Goal: Find specific page/section: Find specific page/section

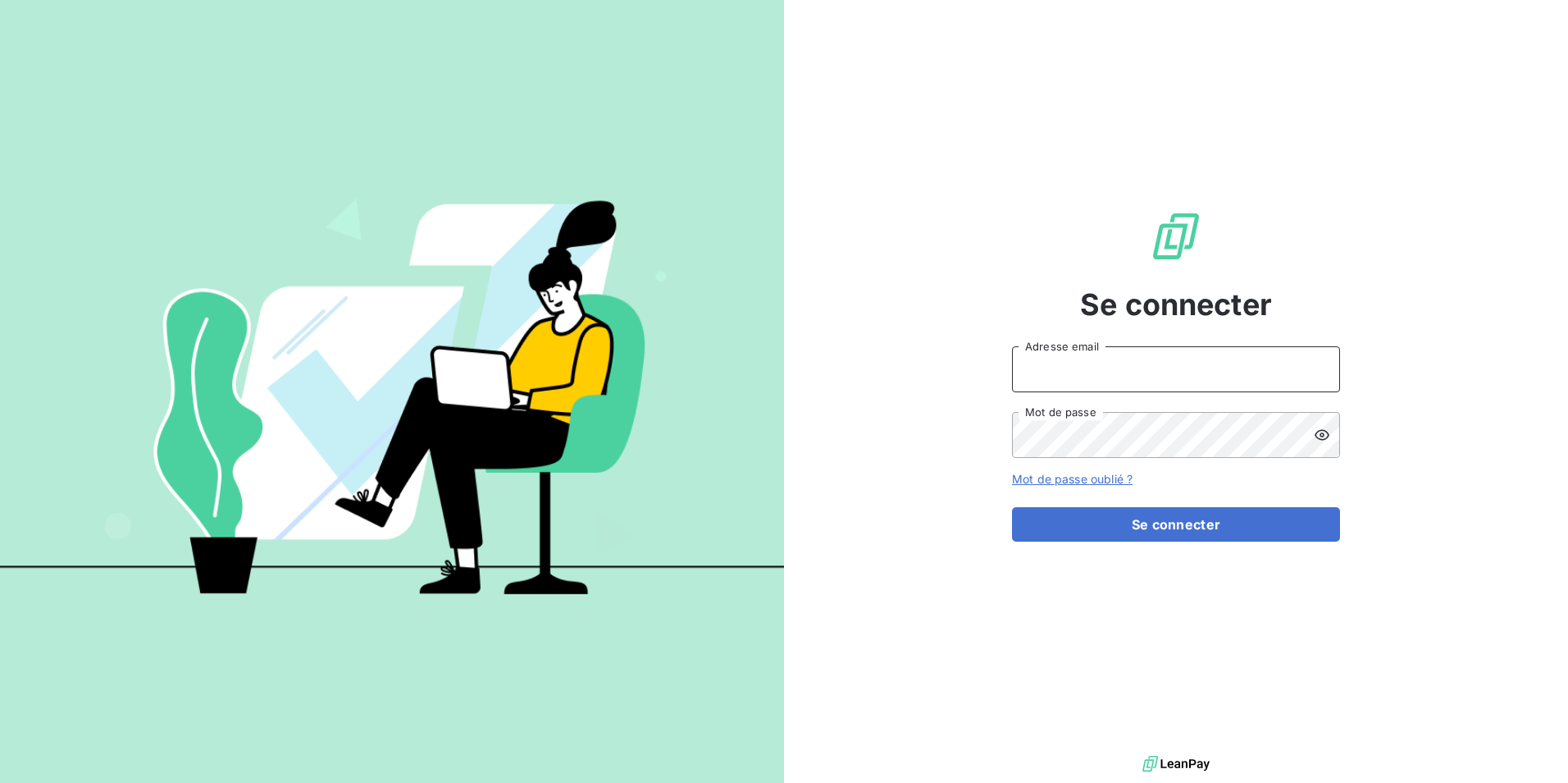
click at [1084, 371] on input "Adresse email" at bounding box center [1176, 369] width 328 height 46
type input "[EMAIL_ADDRESS][PERSON_NAME][DOMAIN_NAME]"
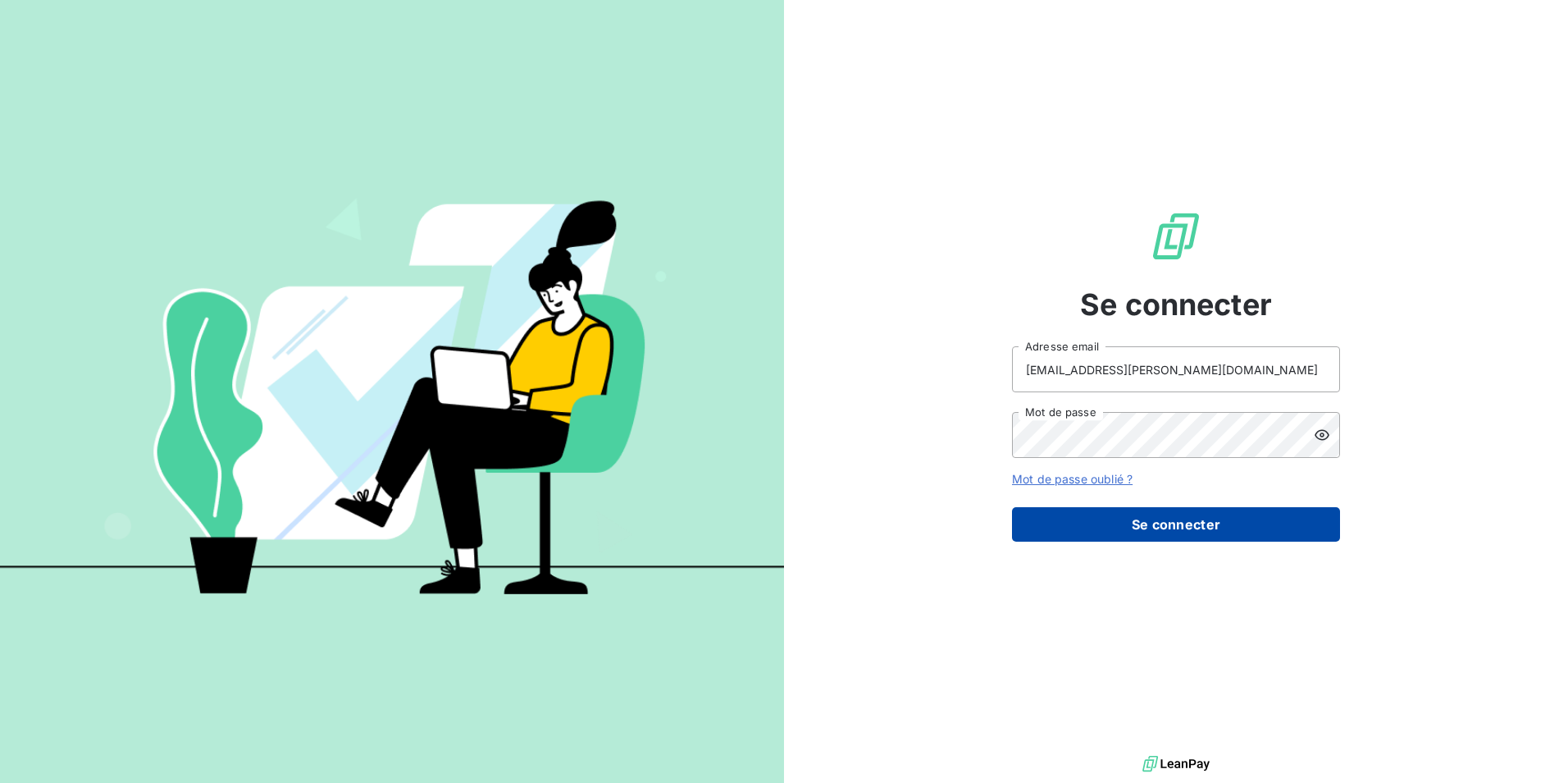
click at [1209, 513] on button "Se connecter" at bounding box center [1176, 524] width 328 height 35
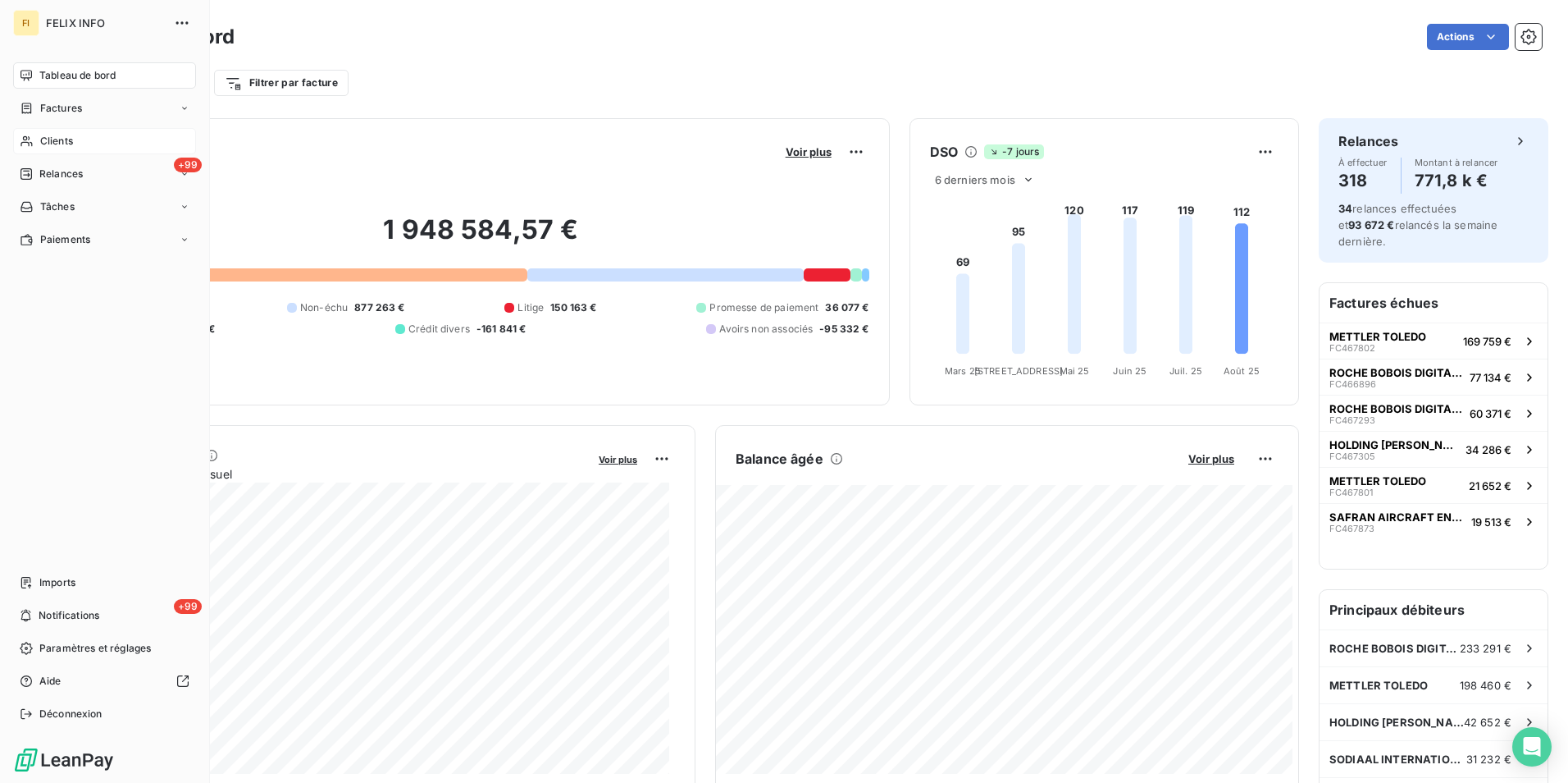
click at [26, 137] on icon at bounding box center [27, 141] width 14 height 13
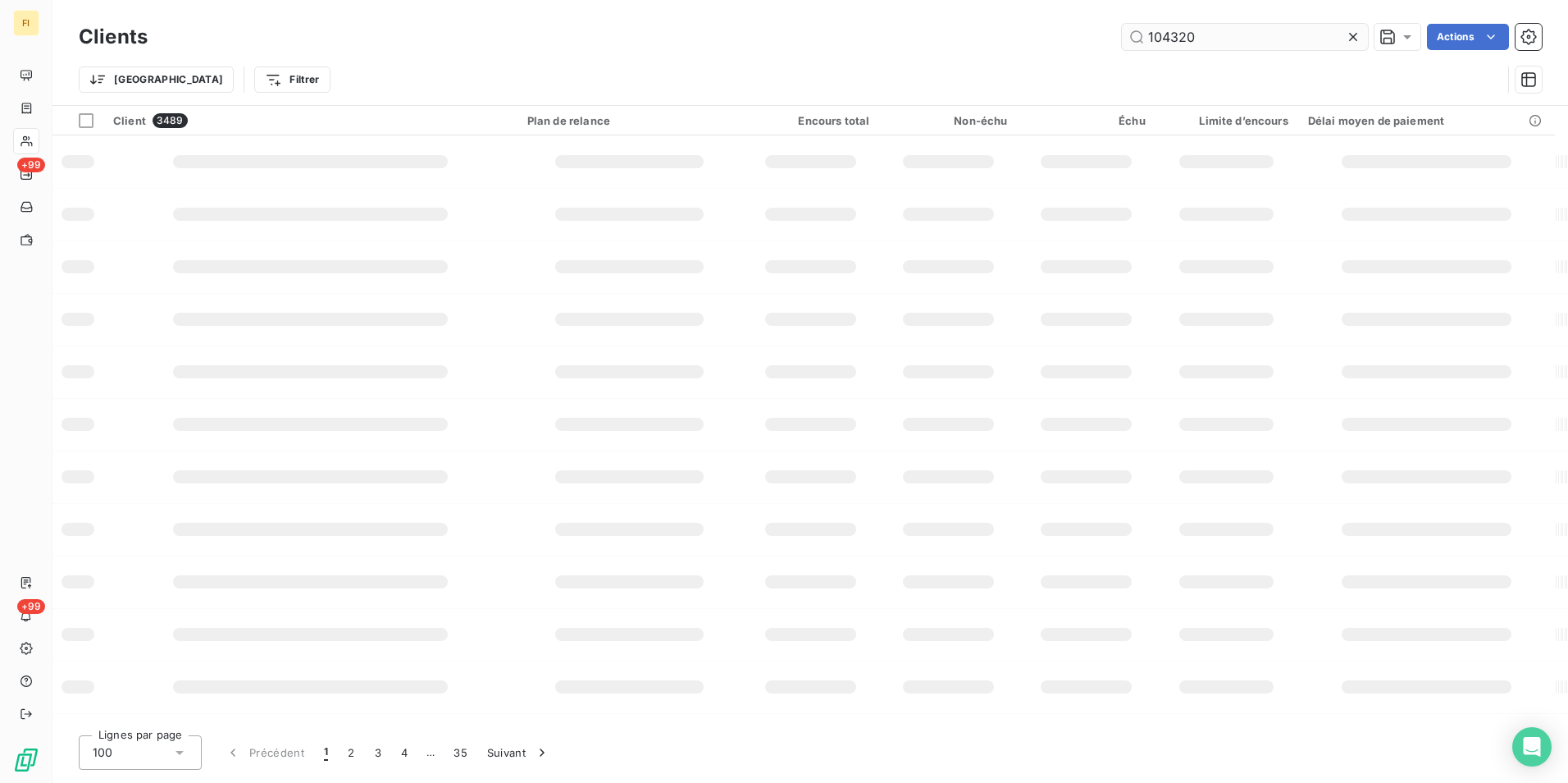
type input "104320"
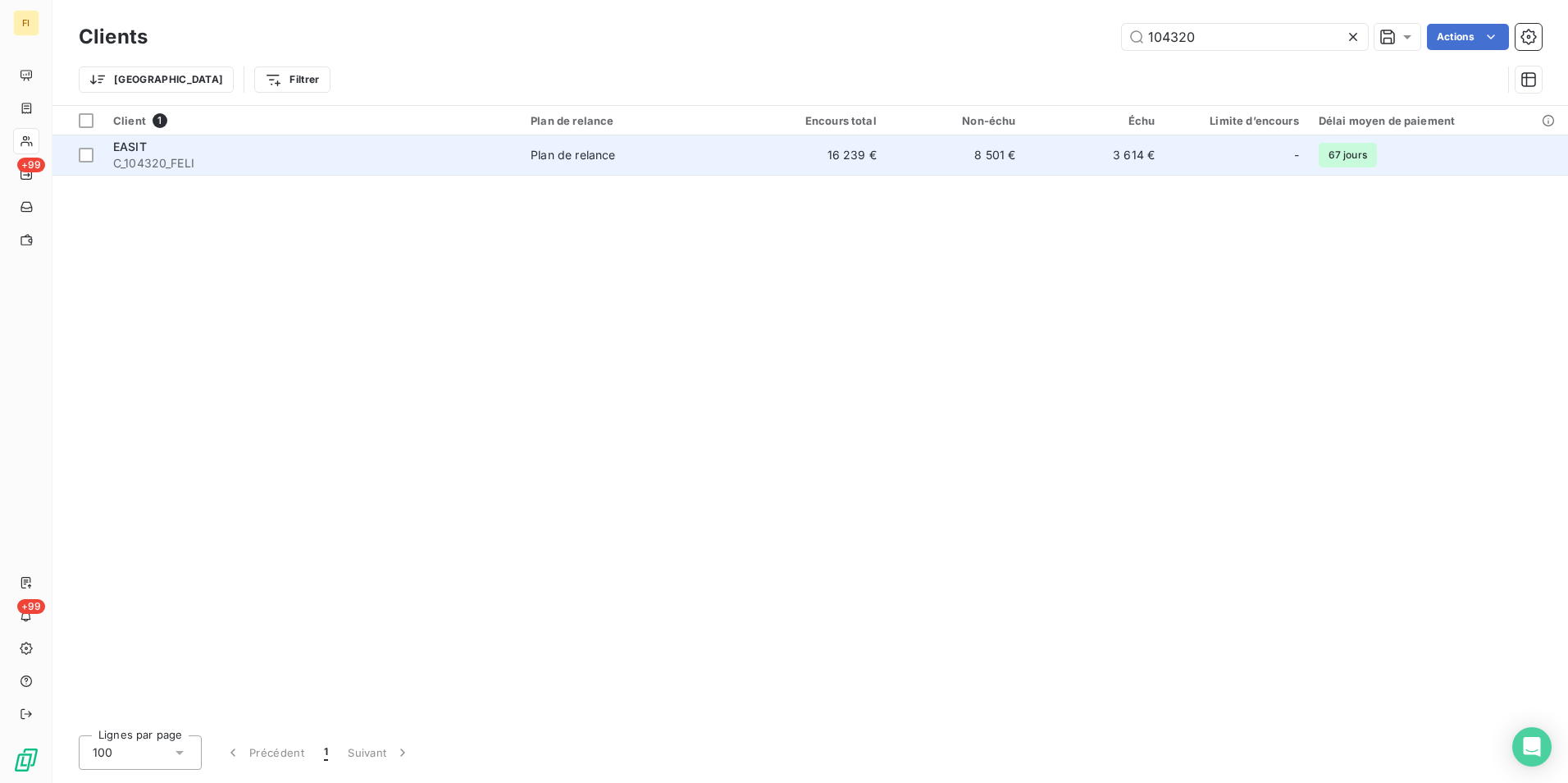
click at [1030, 141] on td "3 614 €" at bounding box center [1094, 154] width 139 height 39
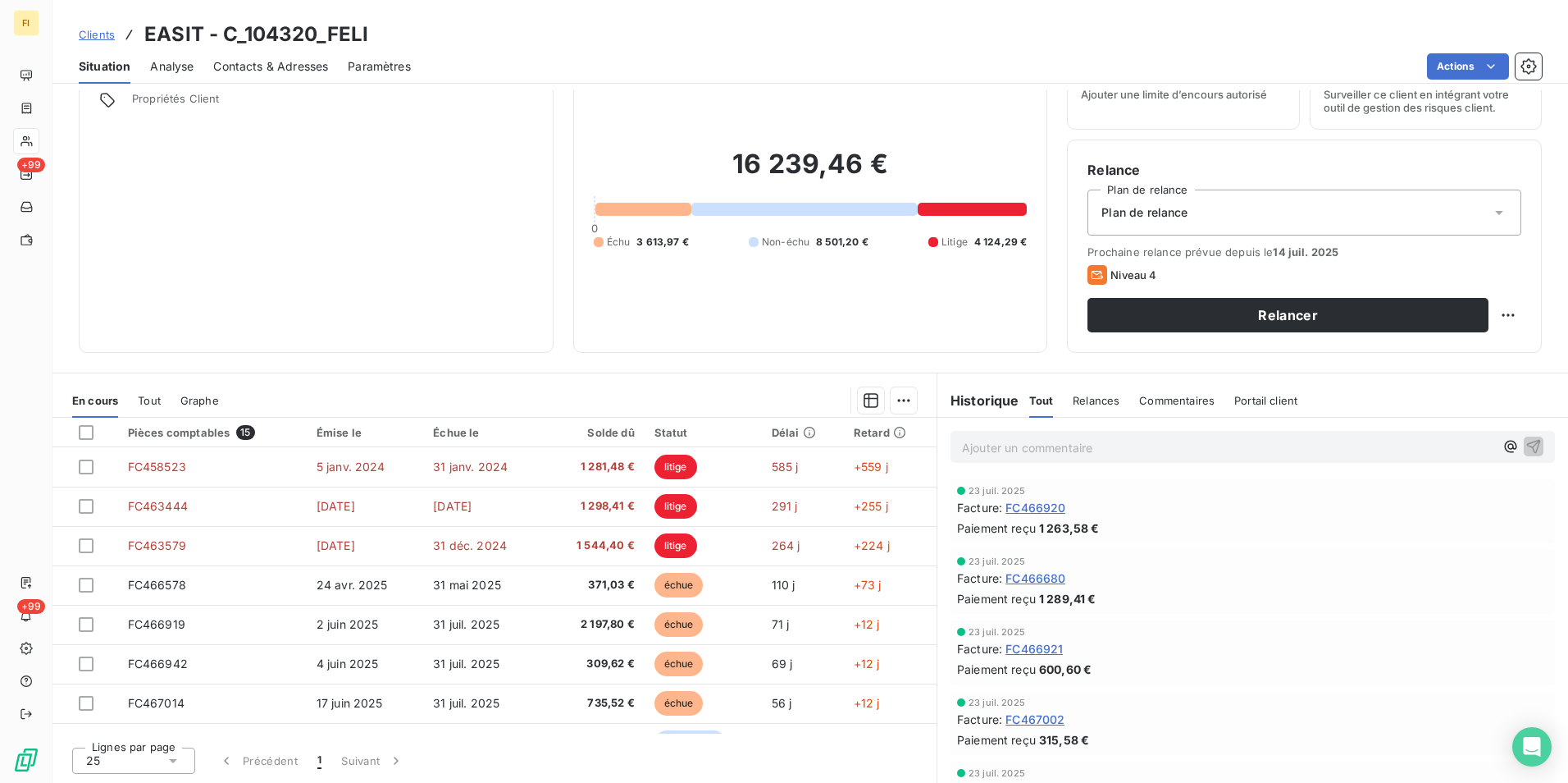
click at [150, 404] on span "Tout" at bounding box center [150, 400] width 23 height 13
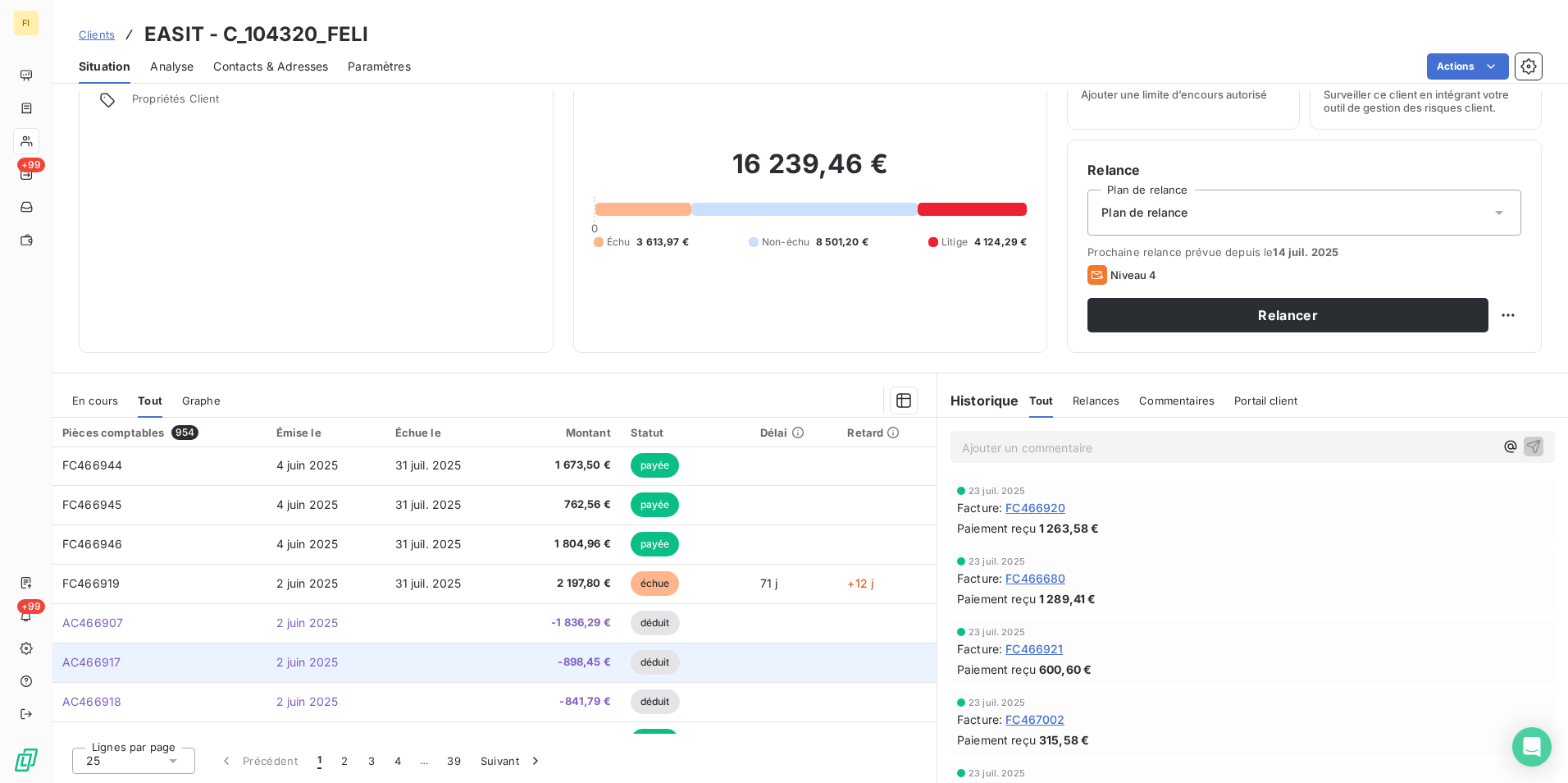
scroll to position [700, 0]
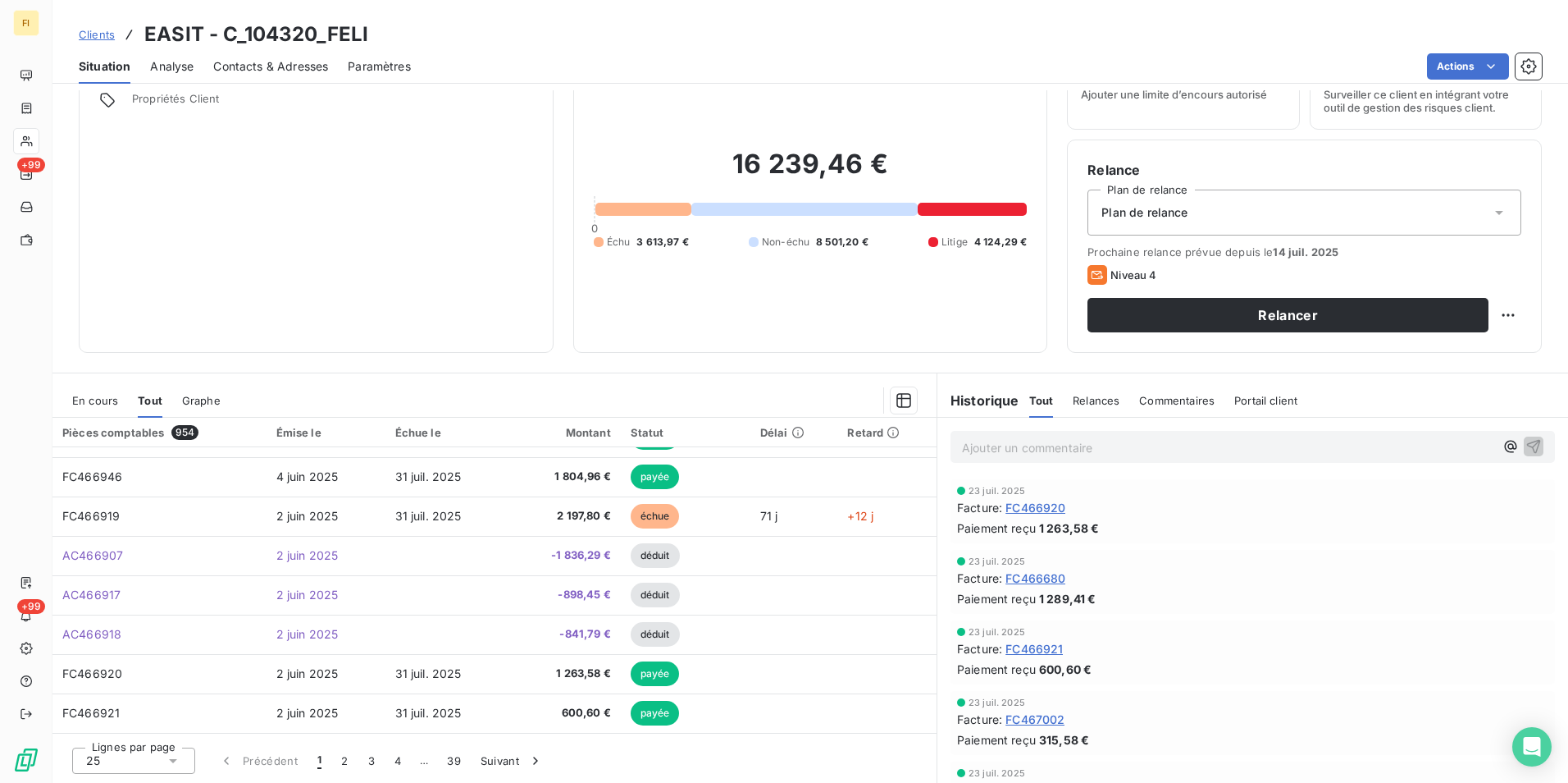
click at [178, 761] on icon at bounding box center [173, 760] width 16 height 16
click at [173, 736] on li "100" at bounding box center [133, 729] width 123 height 30
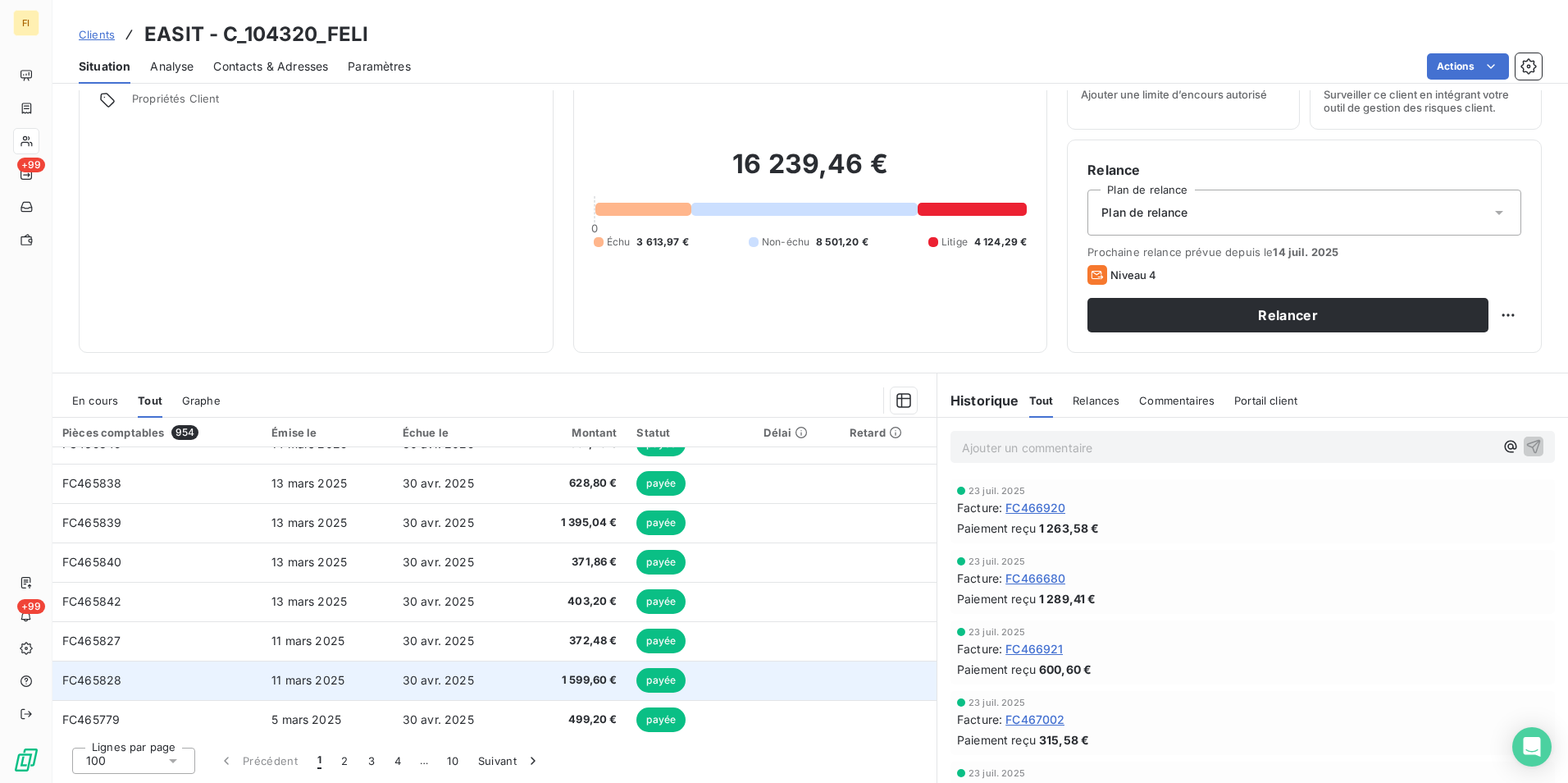
scroll to position [1559, 0]
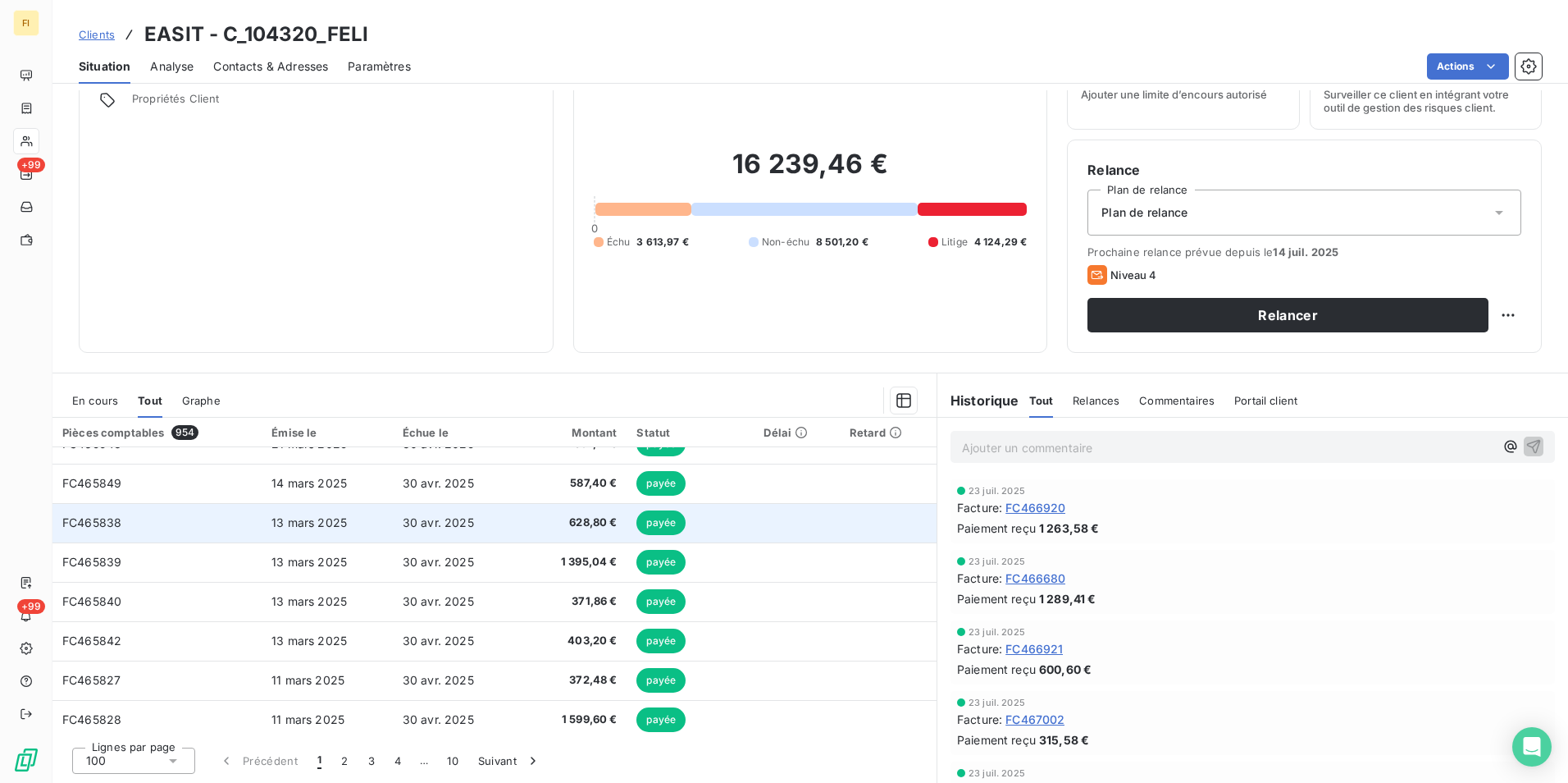
click at [243, 534] on td "FC465838" at bounding box center [157, 522] width 209 height 39
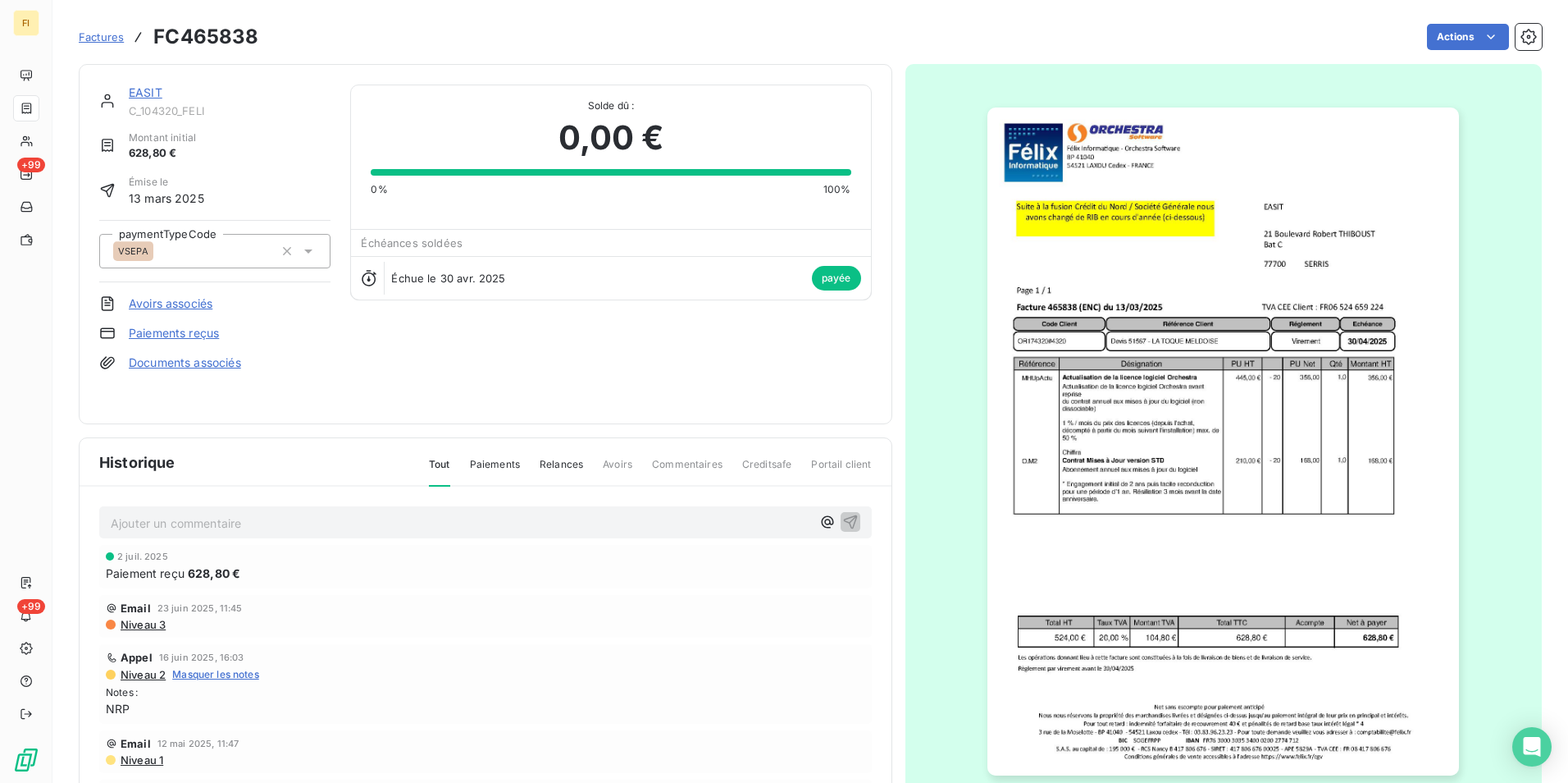
click at [116, 40] on span "Factures" at bounding box center [101, 37] width 45 height 13
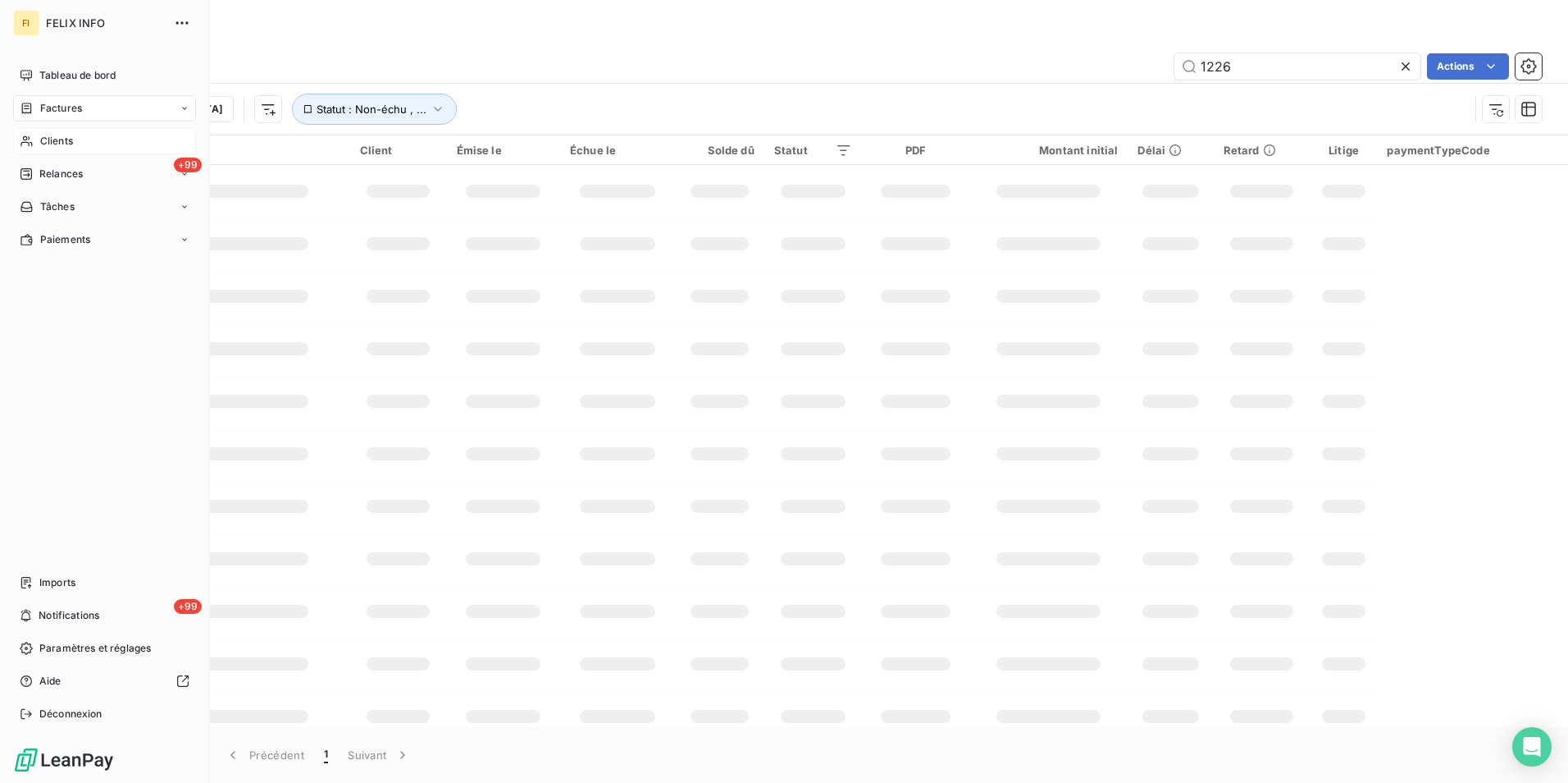
drag, startPoint x: 35, startPoint y: 140, endPoint x: 144, endPoint y: 139, distance: 109.0
click at [35, 139] on div "Clients" at bounding box center [105, 140] width 183 height 26
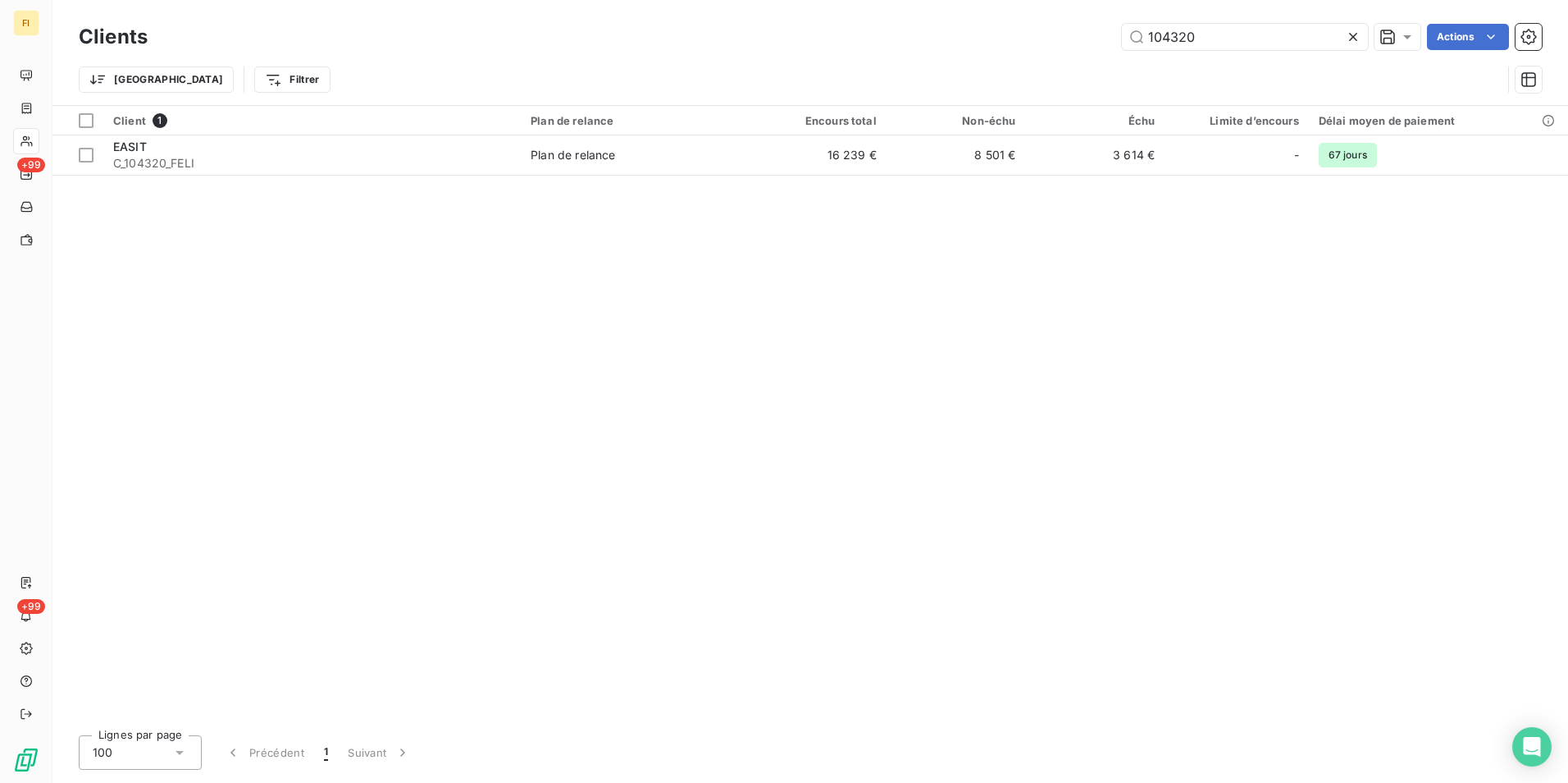
drag, startPoint x: 1214, startPoint y: 40, endPoint x: 1005, endPoint y: 59, distance: 209.9
click at [1017, 54] on div "Clients 104320 Actions Trier Filtrer" at bounding box center [810, 62] width 1463 height 85
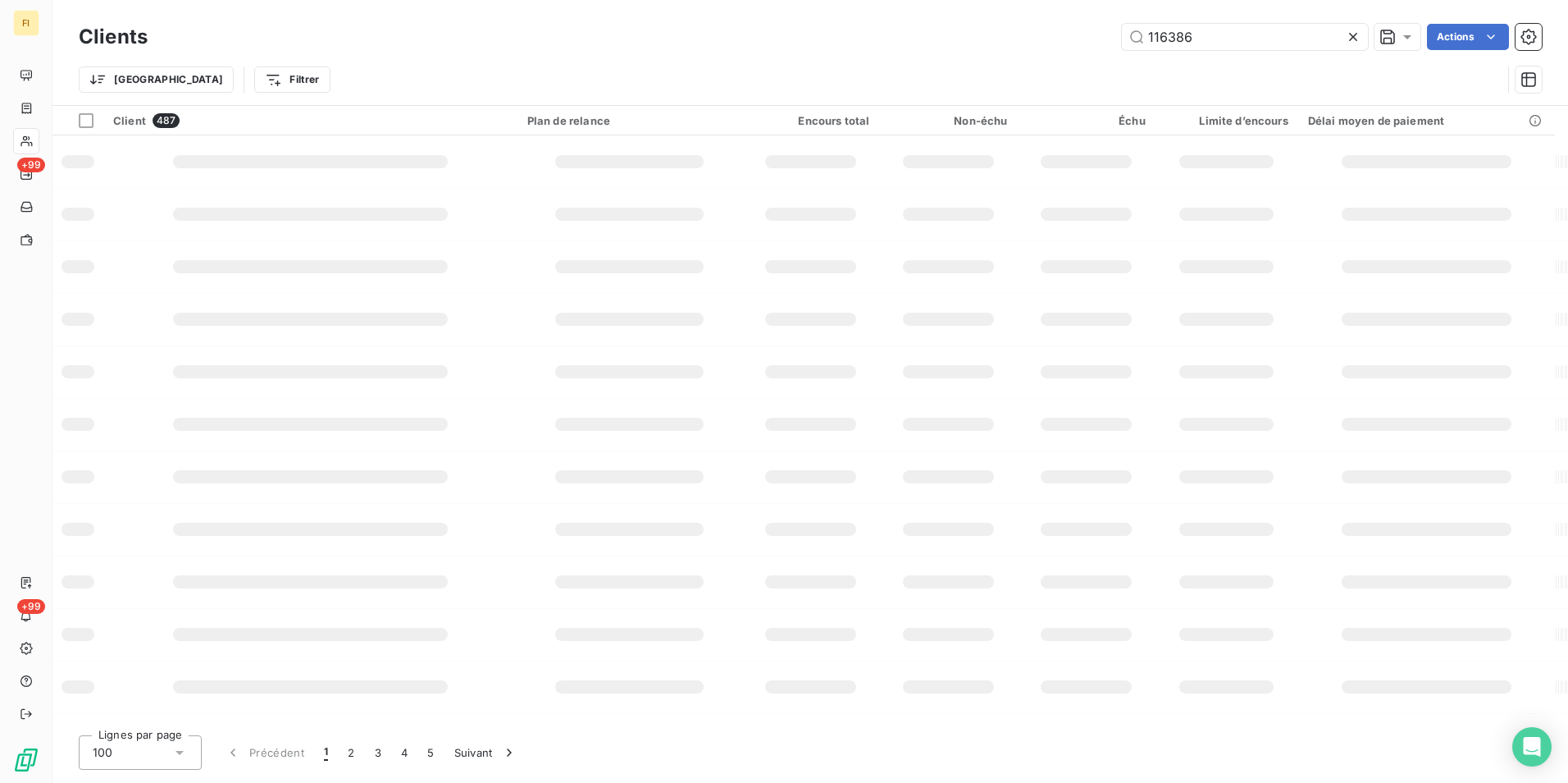
type input "116386"
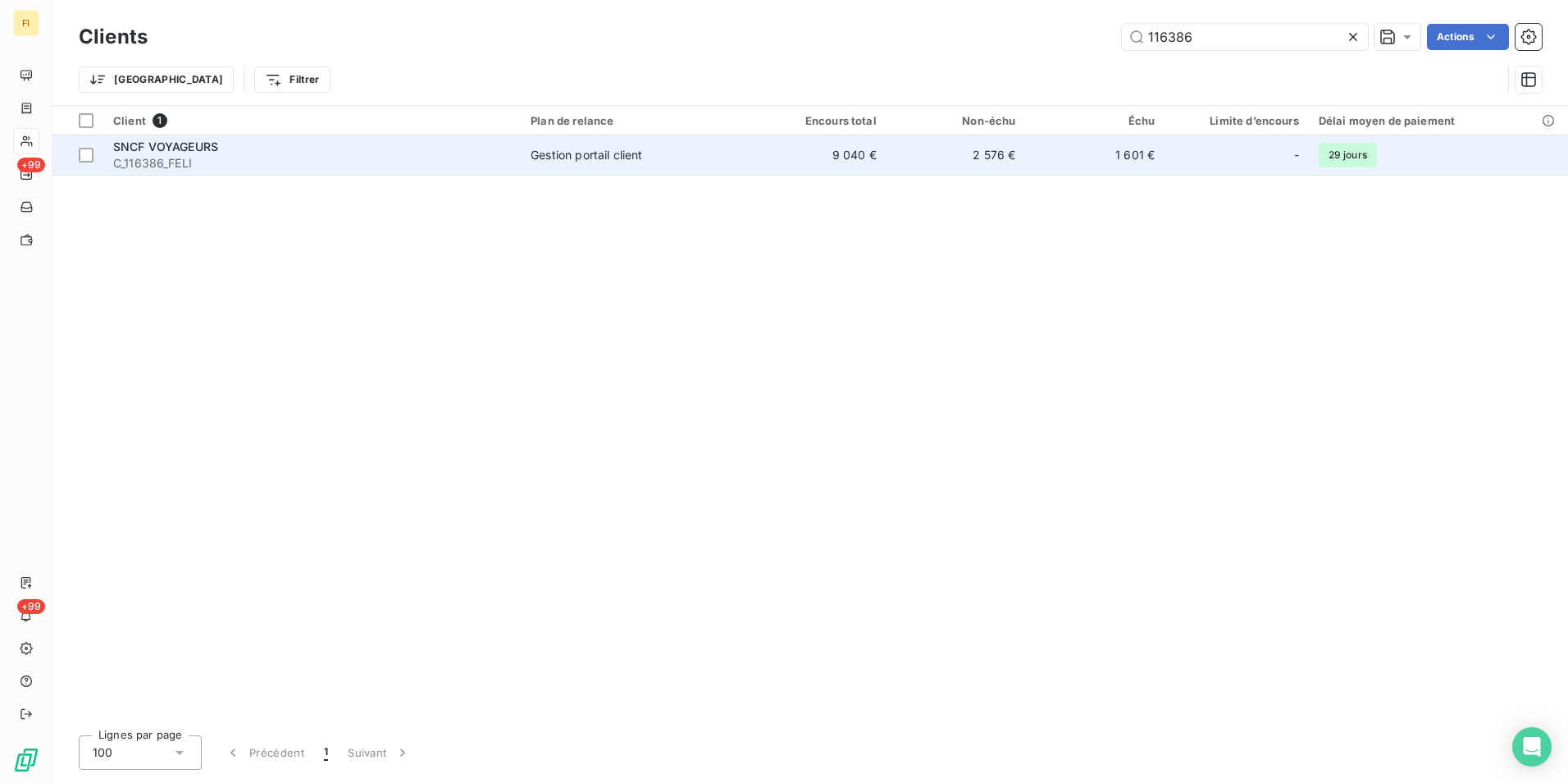
click at [919, 158] on td "2 576 €" at bounding box center [955, 154] width 139 height 39
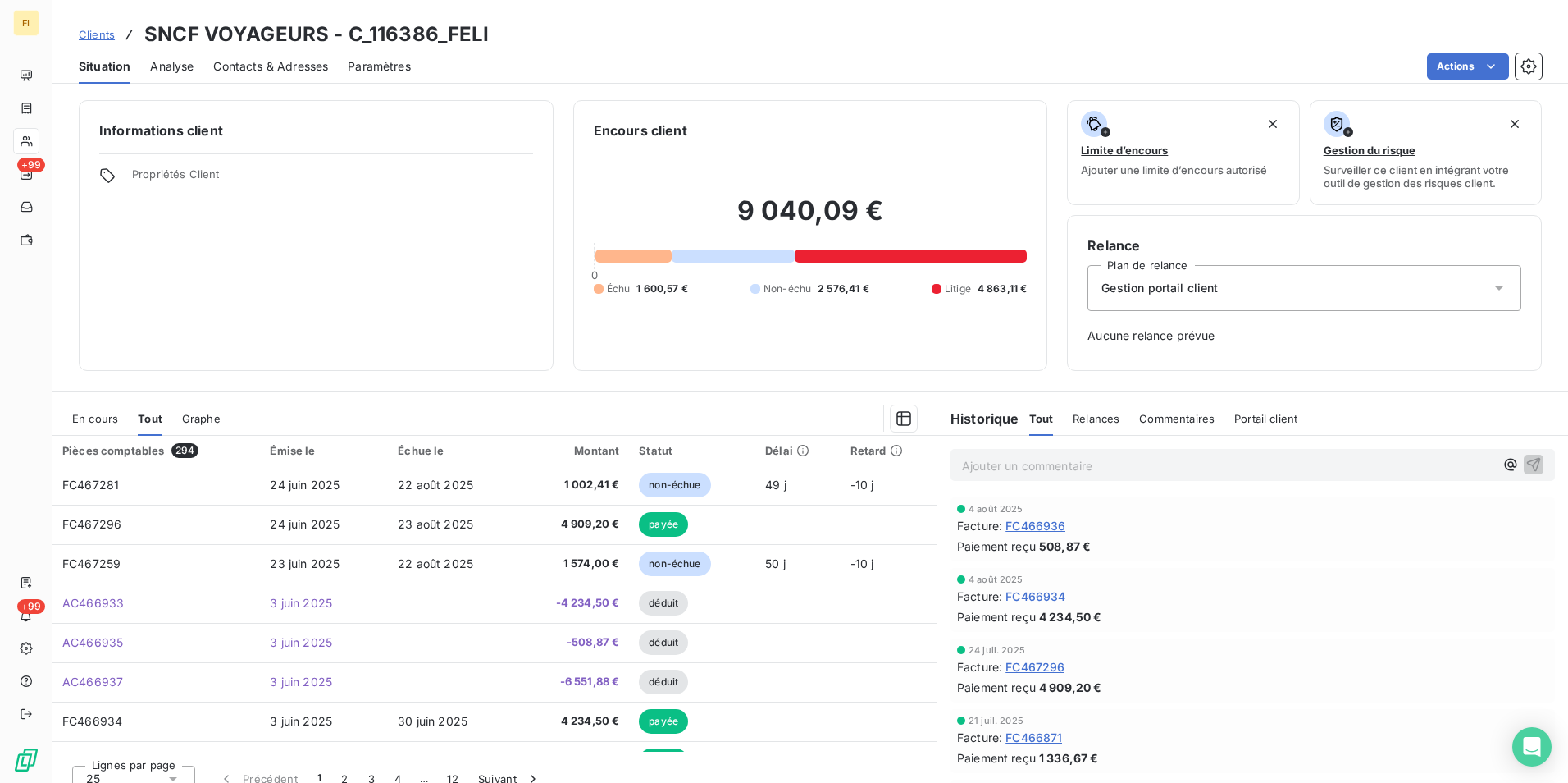
click at [93, 414] on span "En cours" at bounding box center [95, 418] width 46 height 13
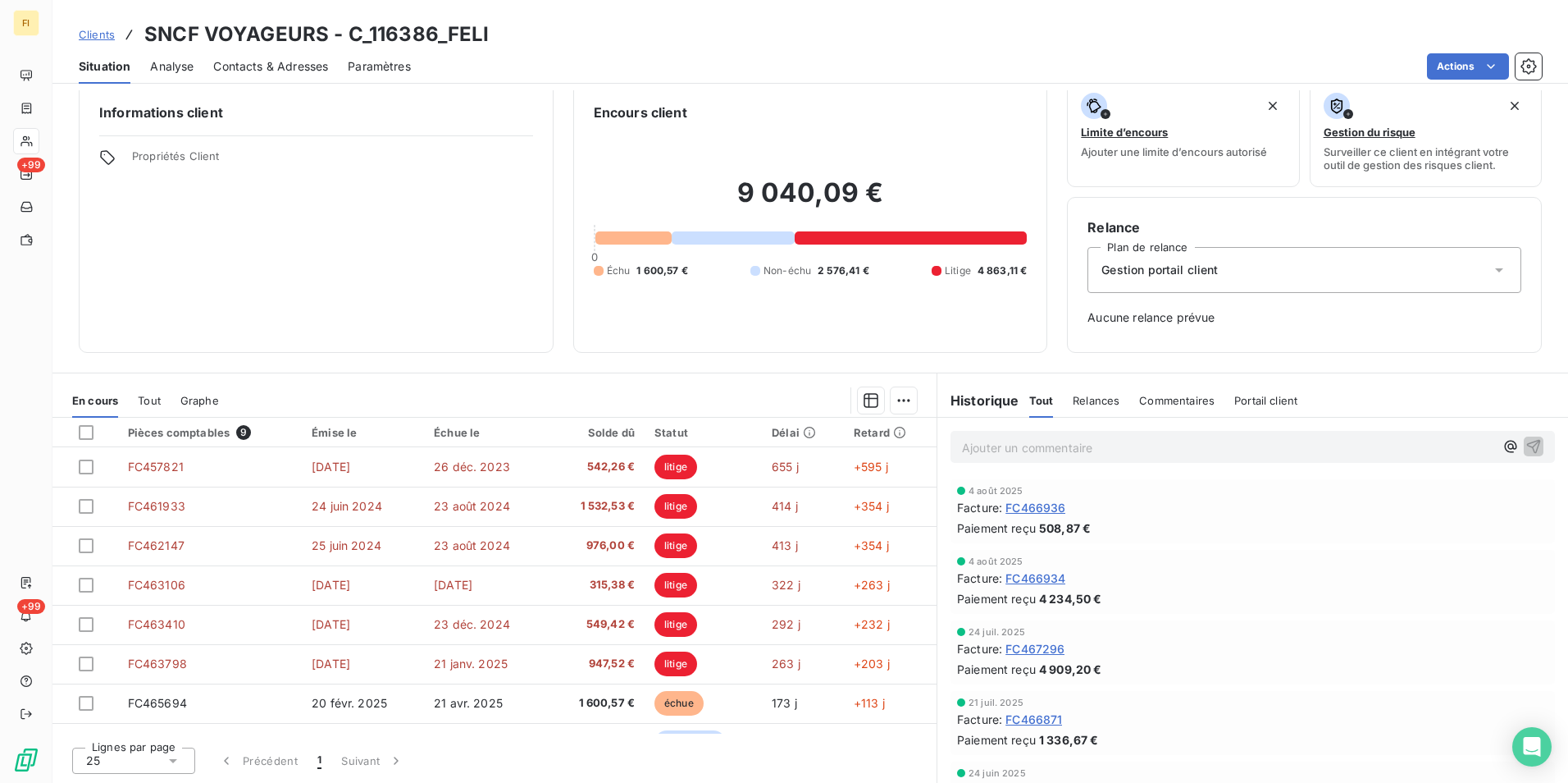
click at [111, 30] on span "Clients" at bounding box center [97, 35] width 36 height 13
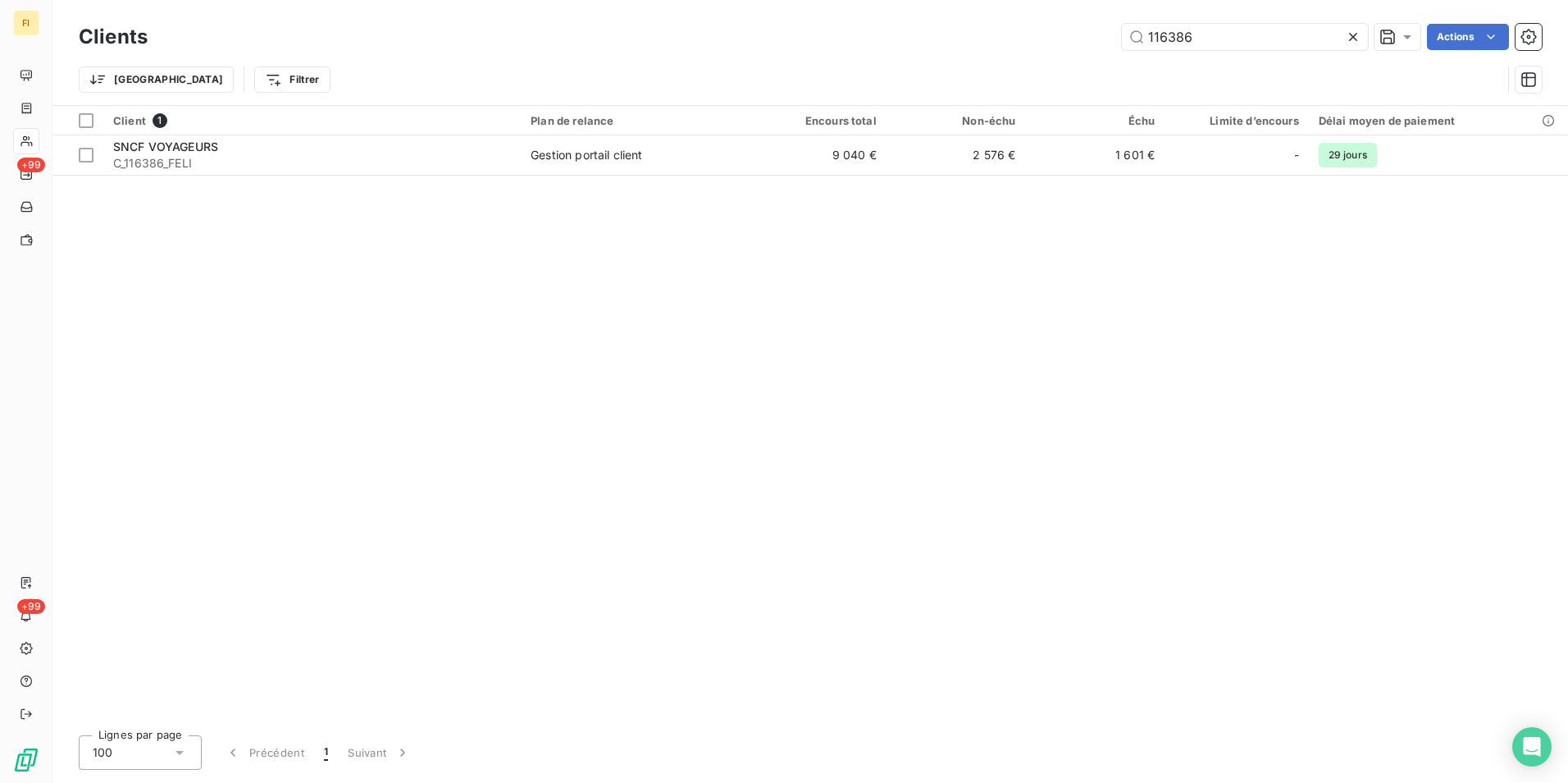
drag, startPoint x: 885, startPoint y: 70, endPoint x: 822, endPoint y: 71, distance: 63.0
click at [822, 71] on div "Clients 116386 Actions Trier Filtrer" at bounding box center [810, 62] width 1463 height 85
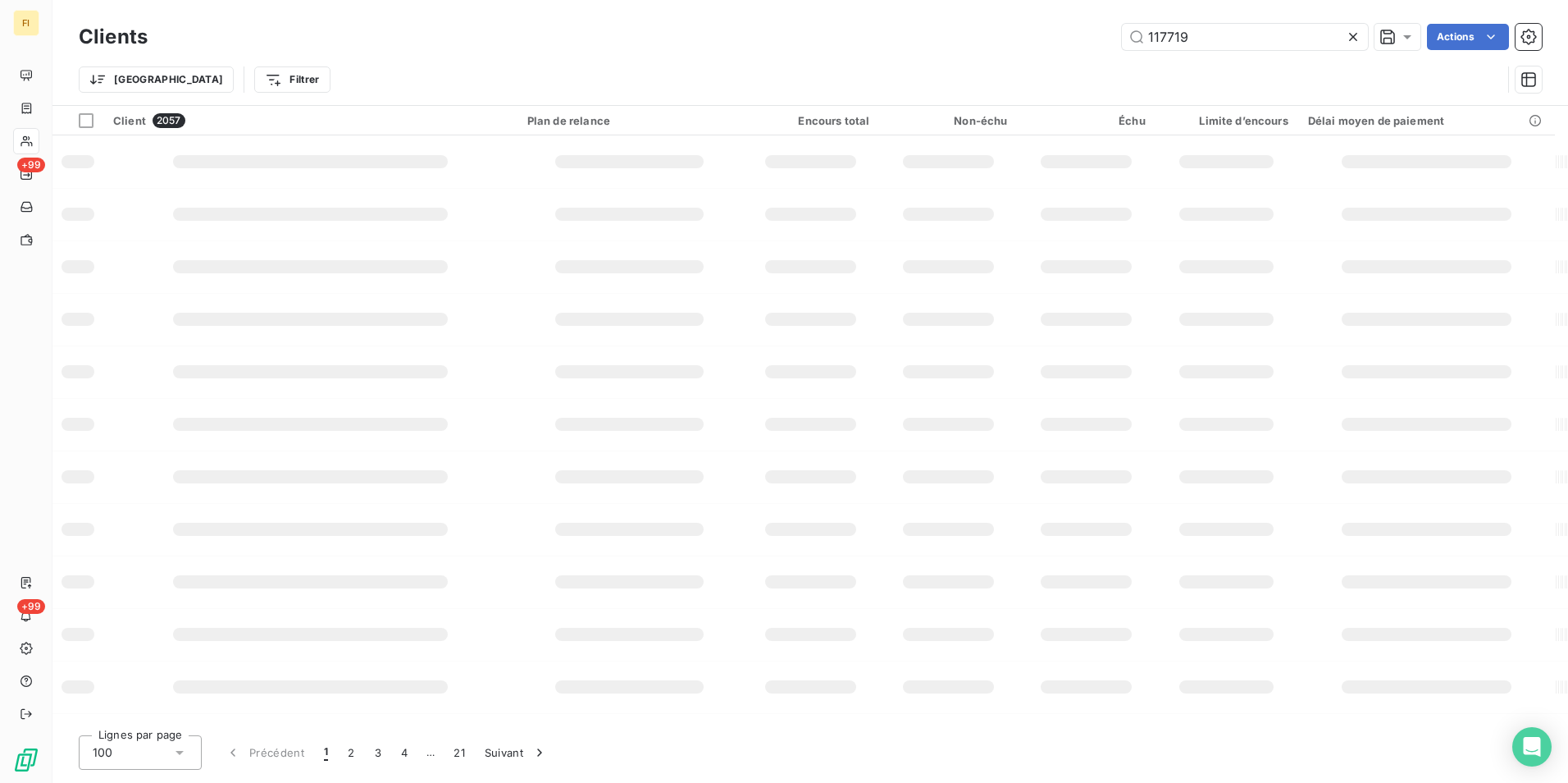
type input "117719"
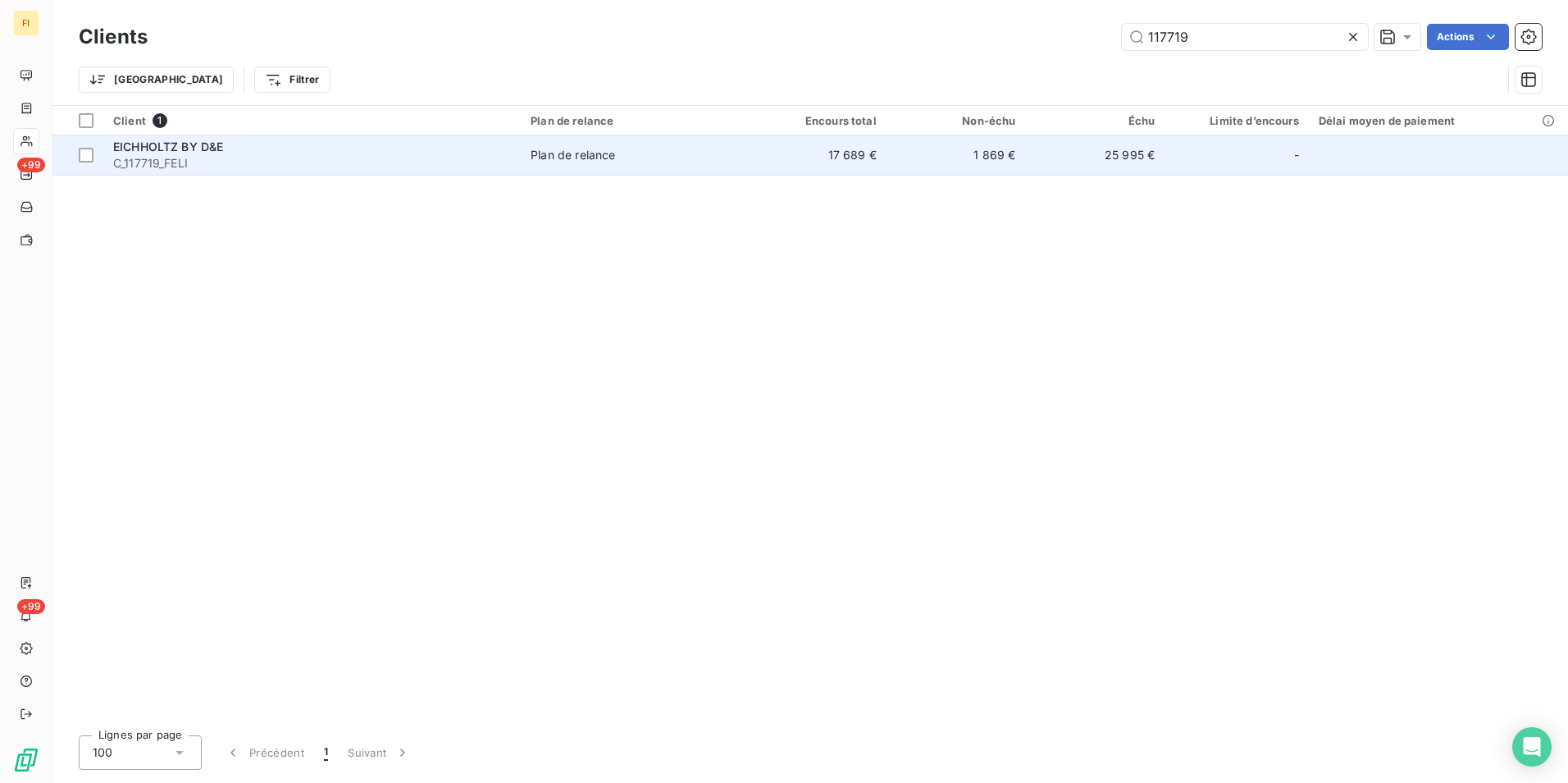
click at [928, 169] on td "1 869 €" at bounding box center [955, 154] width 139 height 39
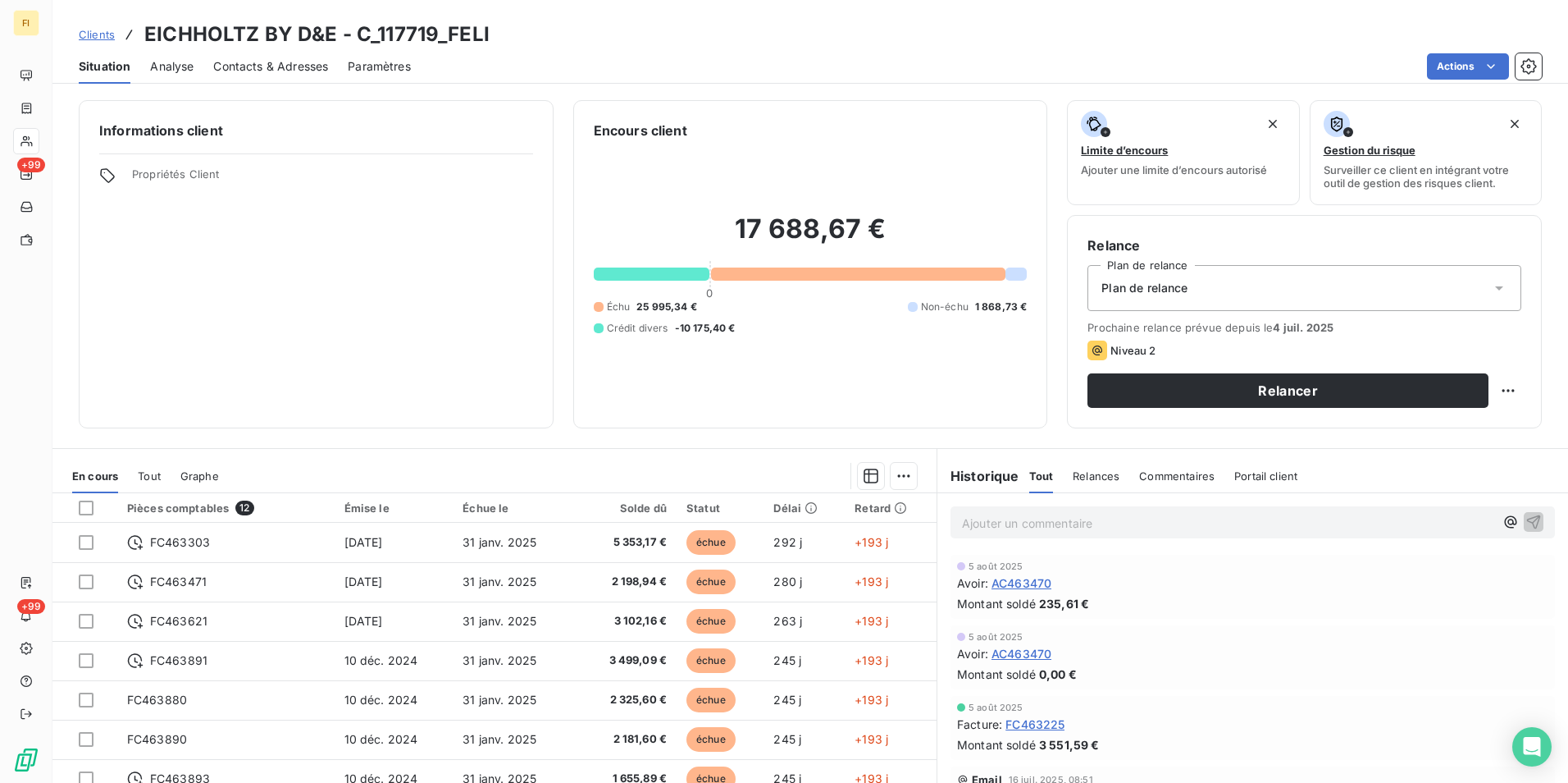
click at [1107, 479] on span "Relances" at bounding box center [1096, 476] width 47 height 13
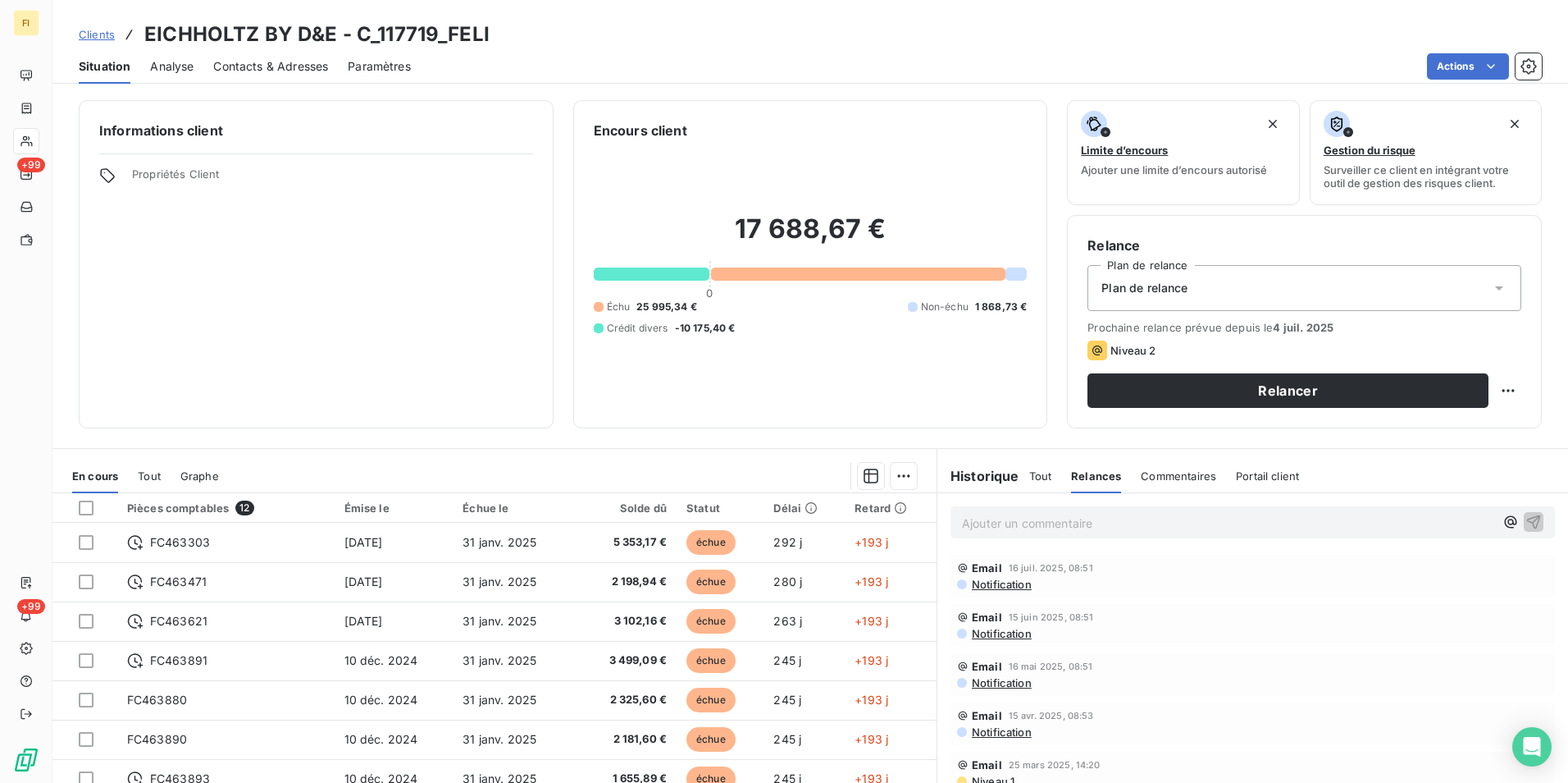
click at [1036, 479] on span "Tout" at bounding box center [1041, 476] width 23 height 13
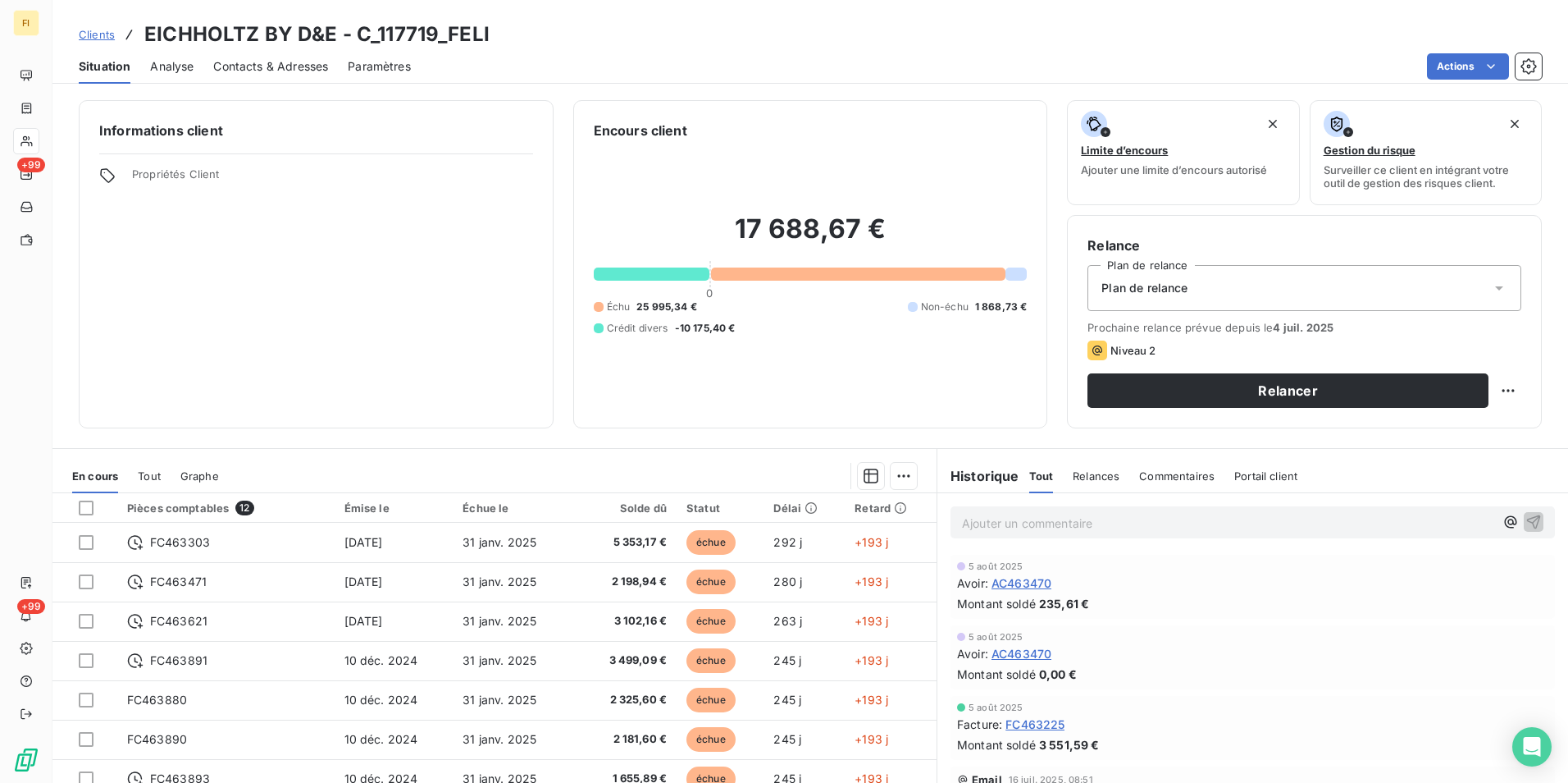
click at [283, 65] on span "Contacts & Adresses" at bounding box center [270, 66] width 115 height 16
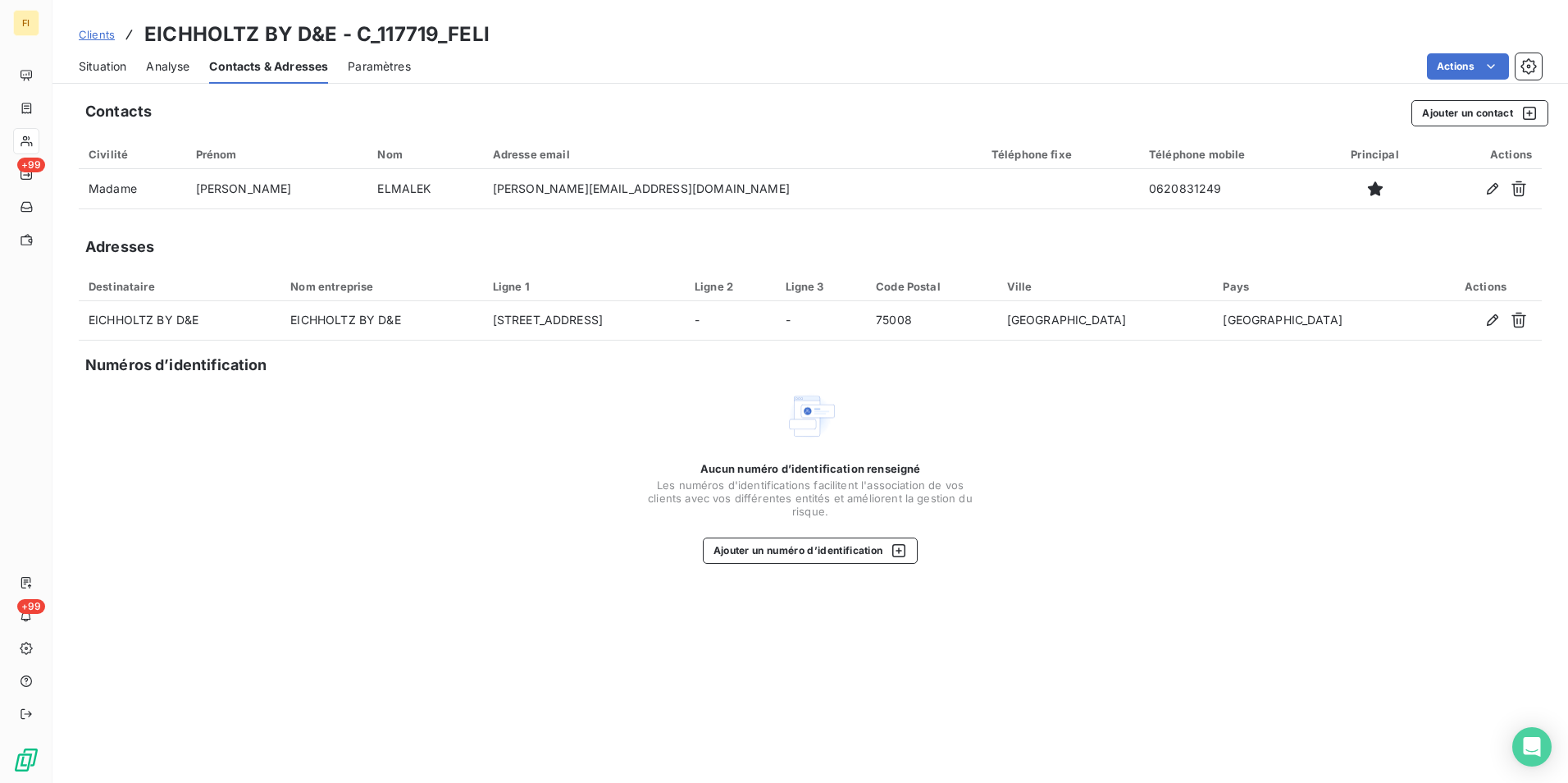
click at [401, 64] on span "Paramètres" at bounding box center [380, 66] width 63 height 16
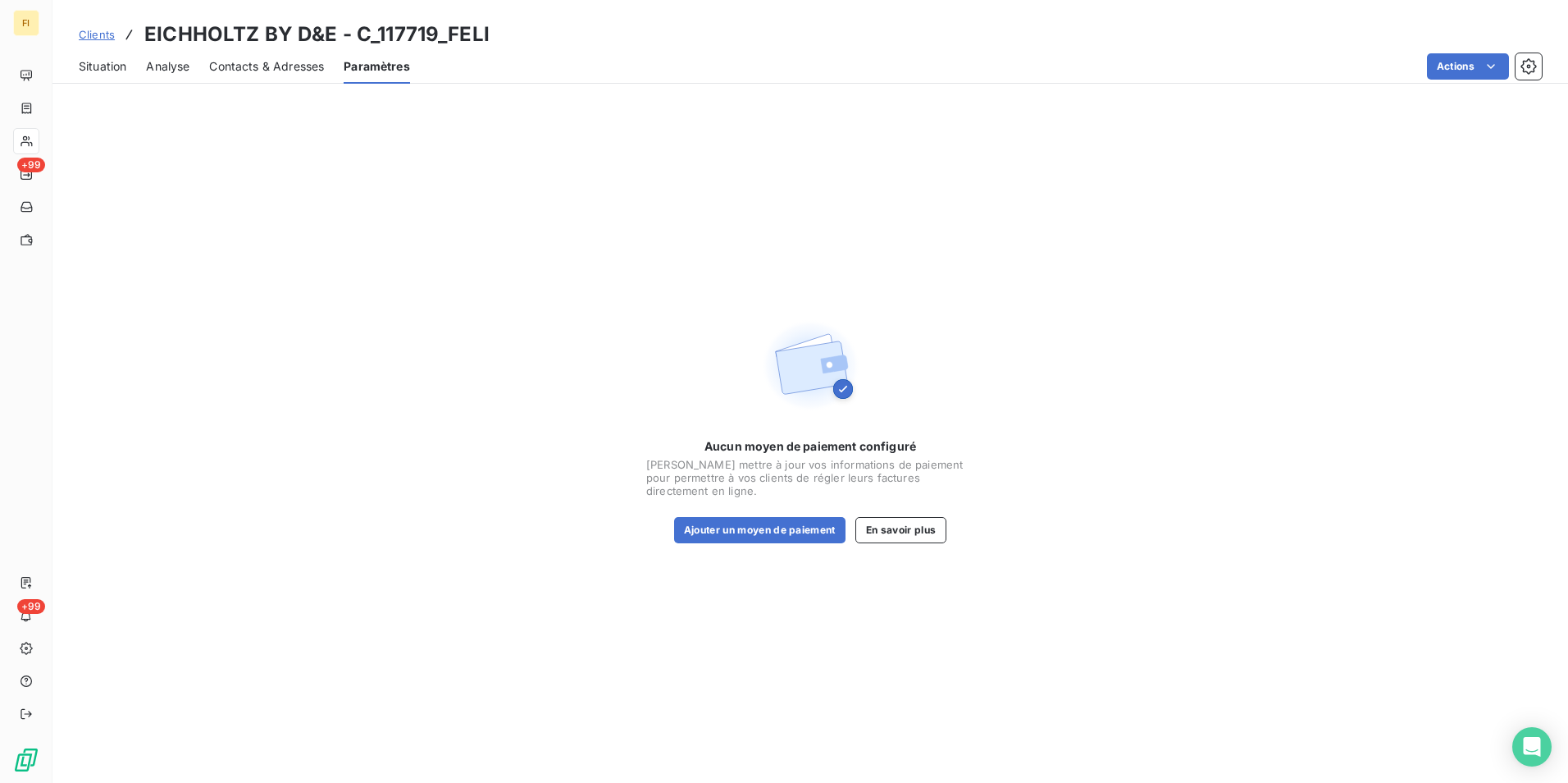
click at [282, 64] on span "Contacts & Adresses" at bounding box center [267, 66] width 115 height 16
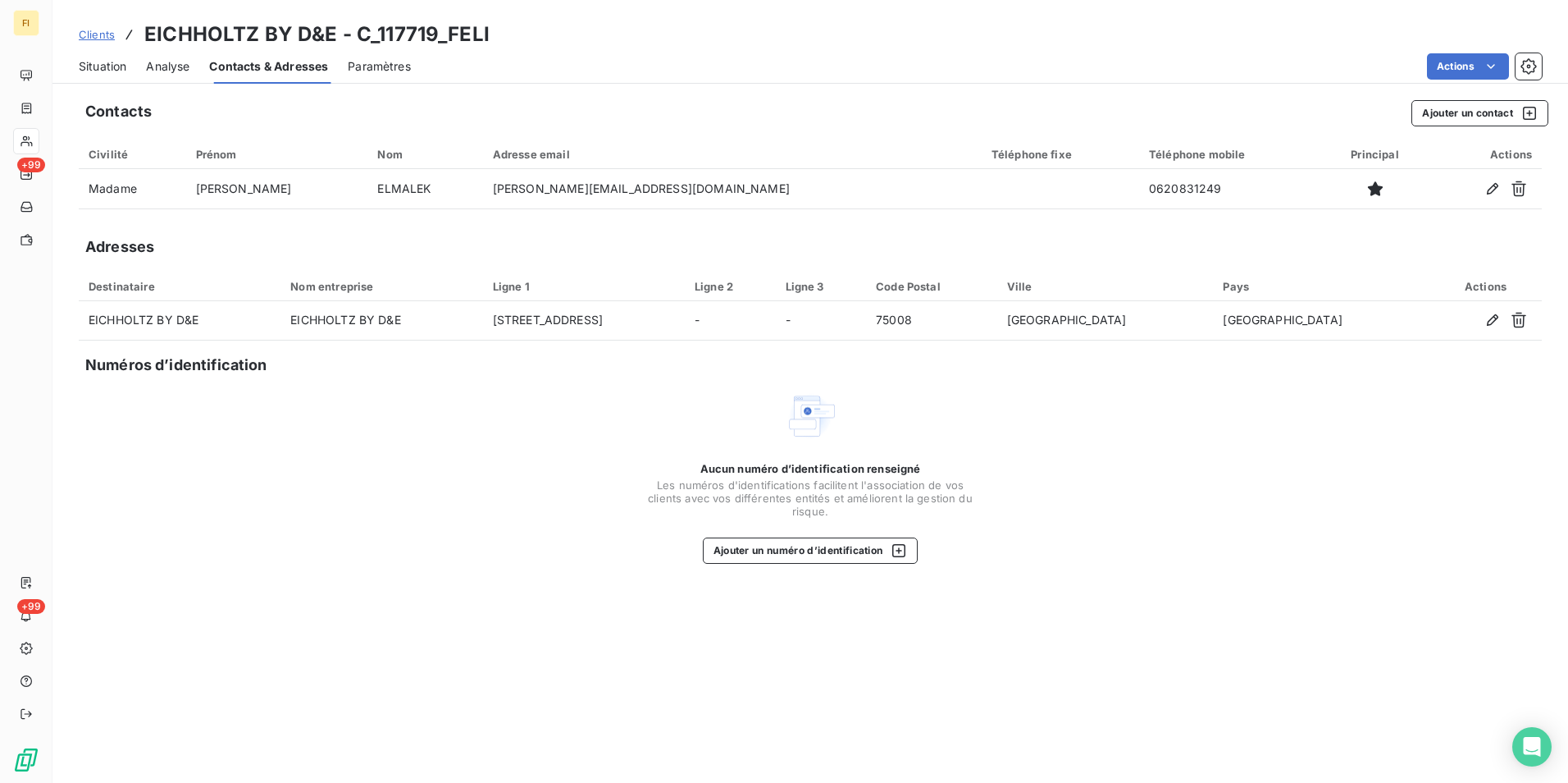
click at [176, 65] on span "Analyse" at bounding box center [167, 66] width 43 height 16
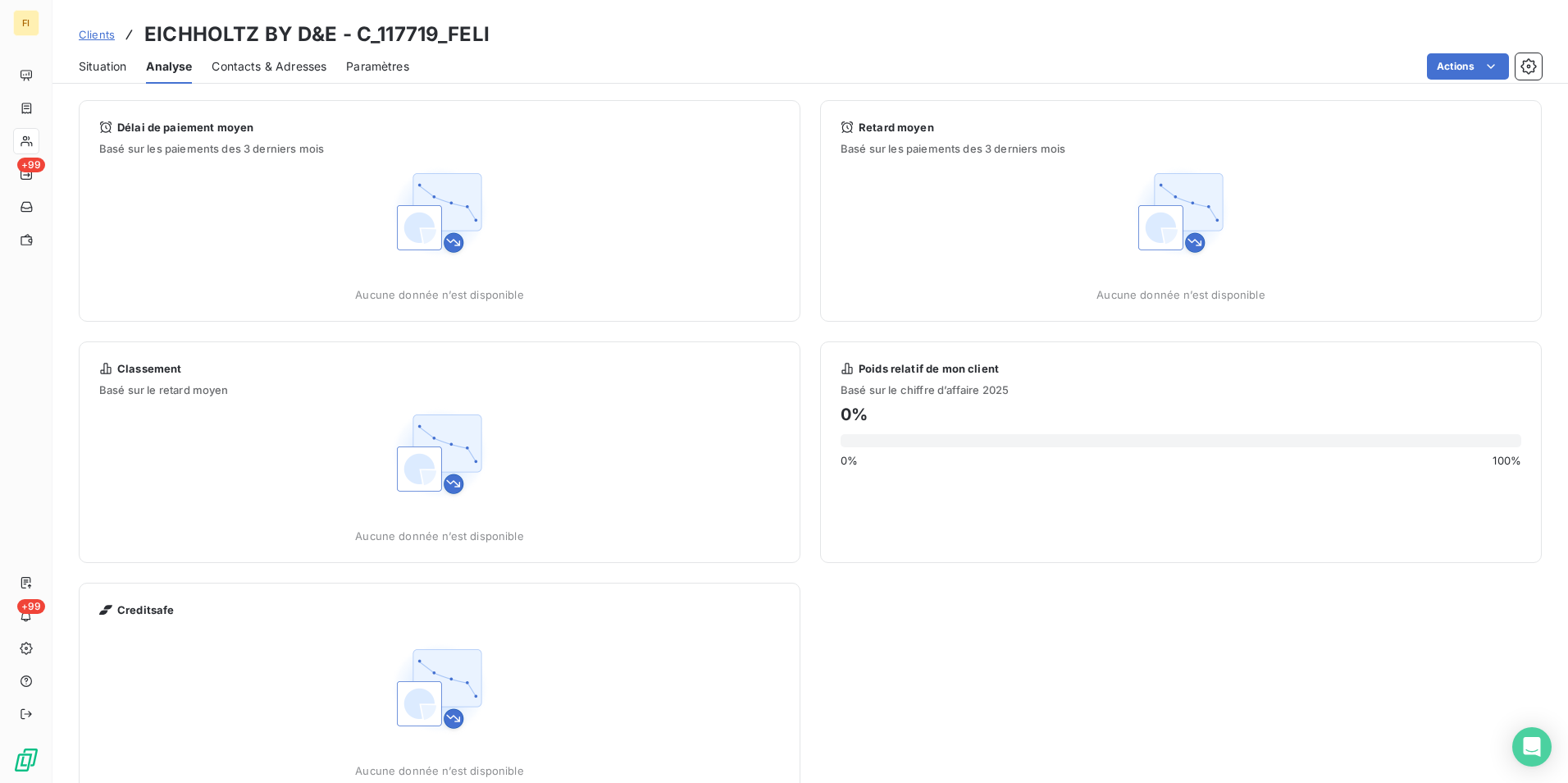
click at [108, 66] on span "Situation" at bounding box center [103, 66] width 48 height 16
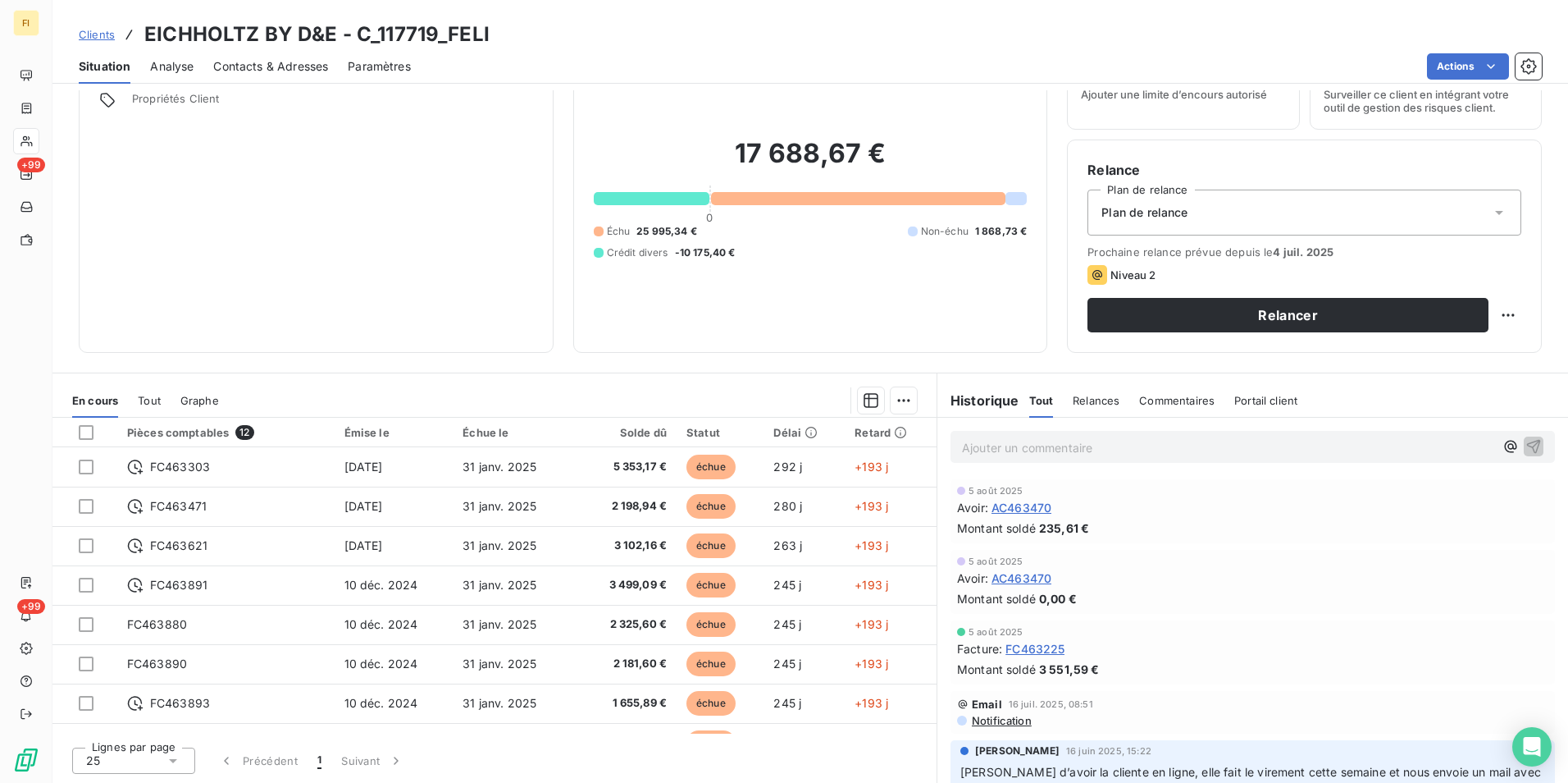
click at [84, 33] on span "Clients" at bounding box center [97, 35] width 36 height 13
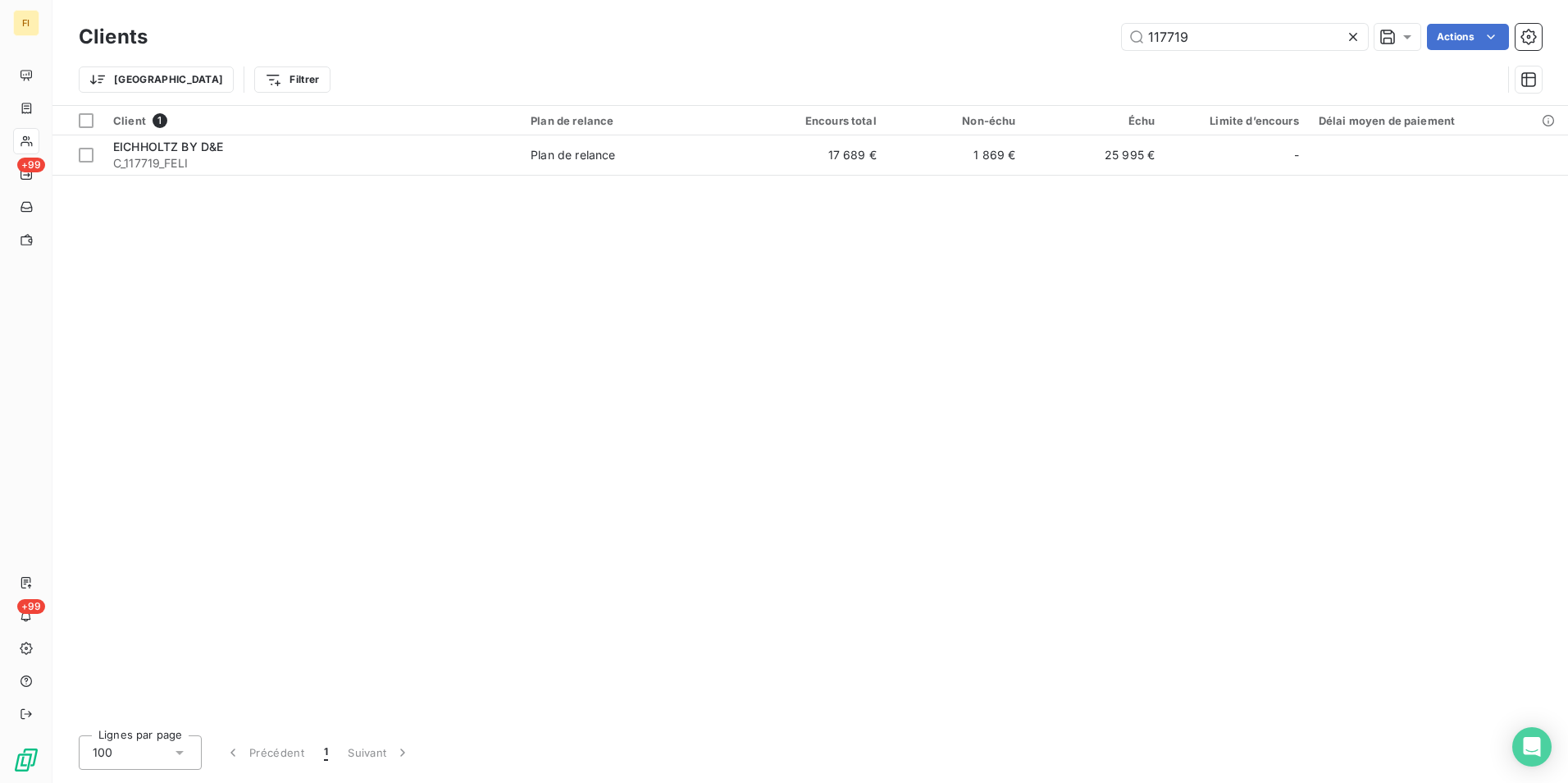
drag, startPoint x: 1204, startPoint y: 36, endPoint x: 1064, endPoint y: 47, distance: 140.4
click at [1067, 42] on div "117719 Actions" at bounding box center [854, 36] width 1374 height 26
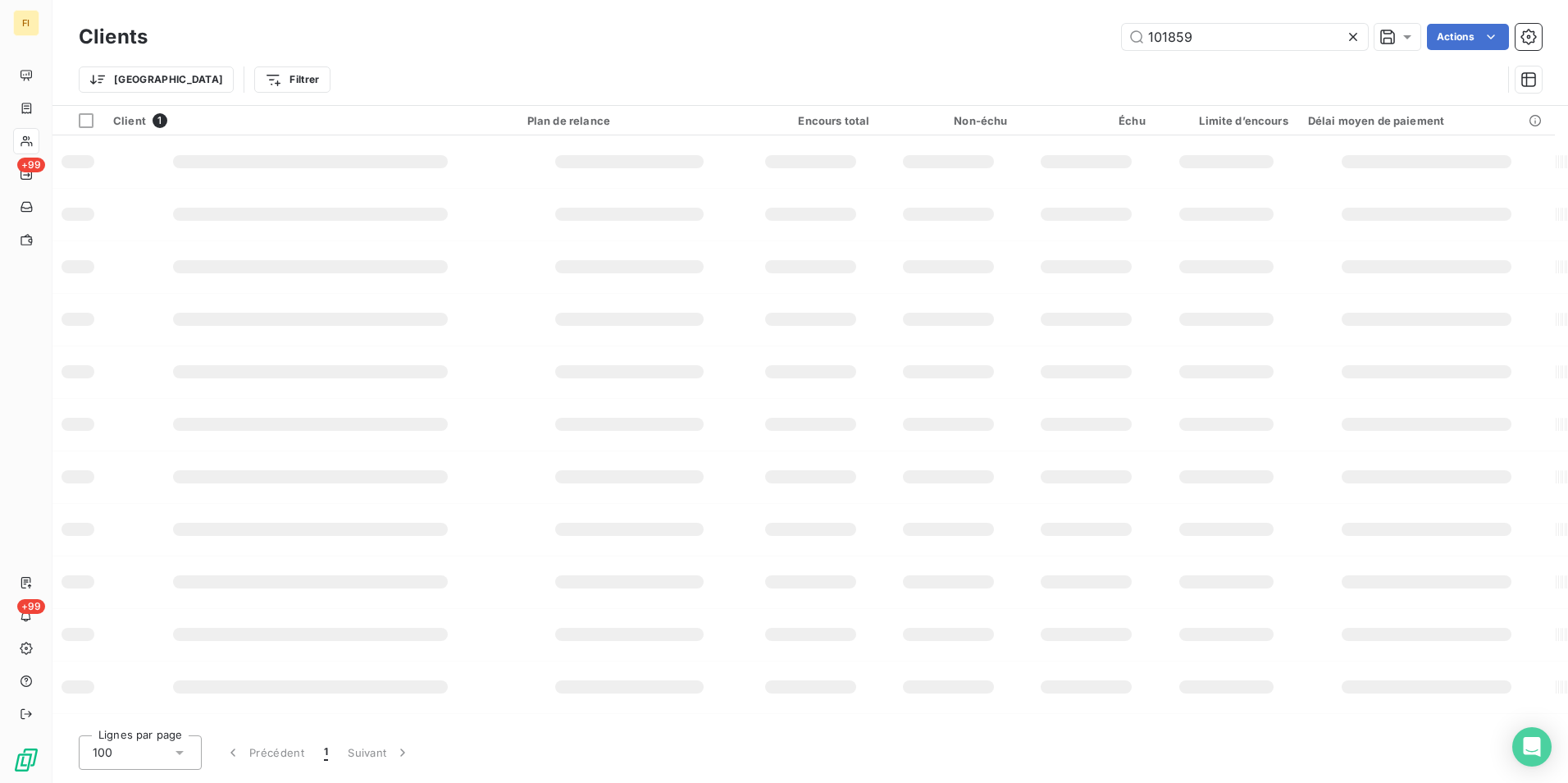
type input "101859"
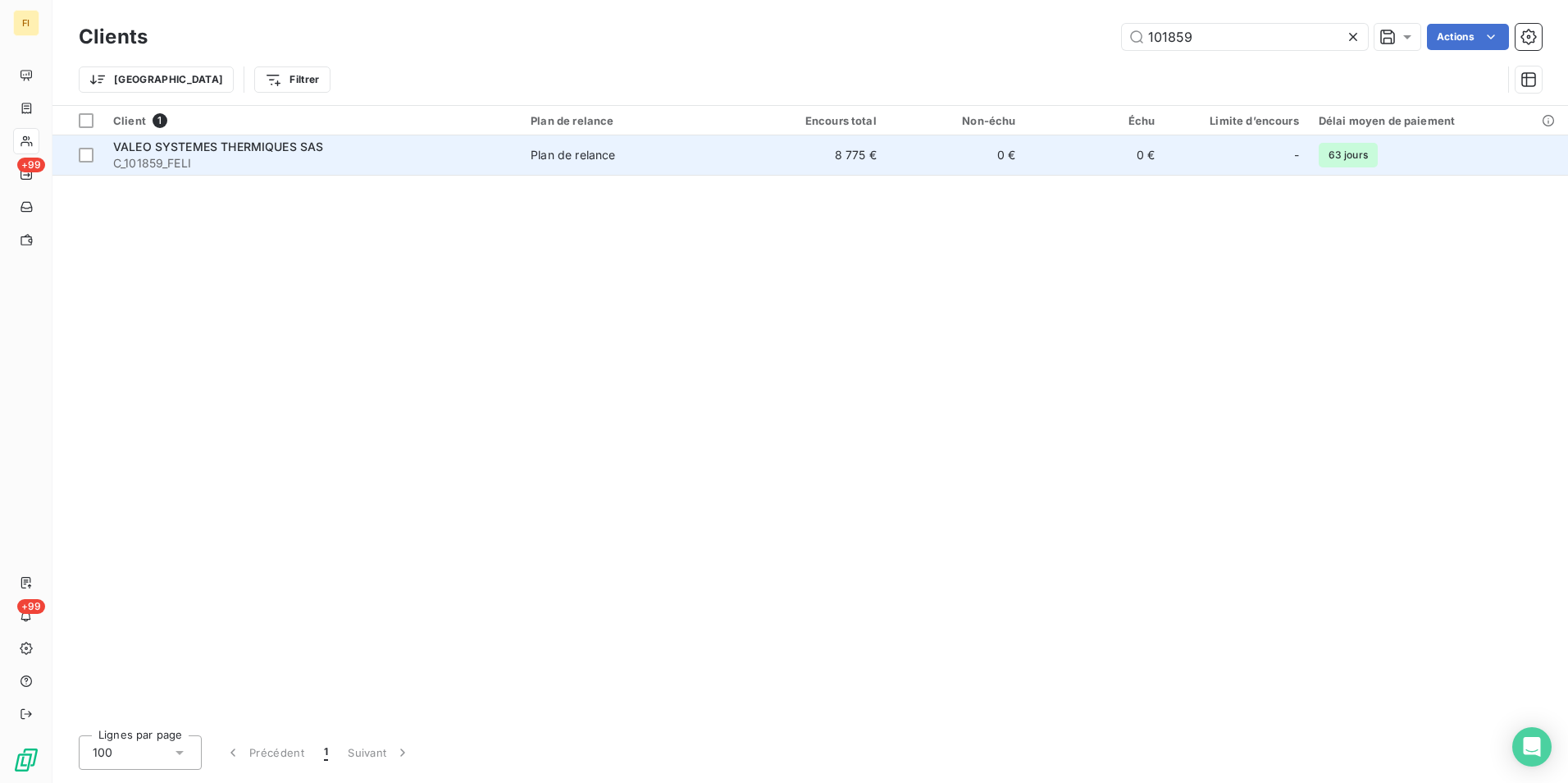
click at [886, 163] on td "8 775 €" at bounding box center [816, 154] width 139 height 39
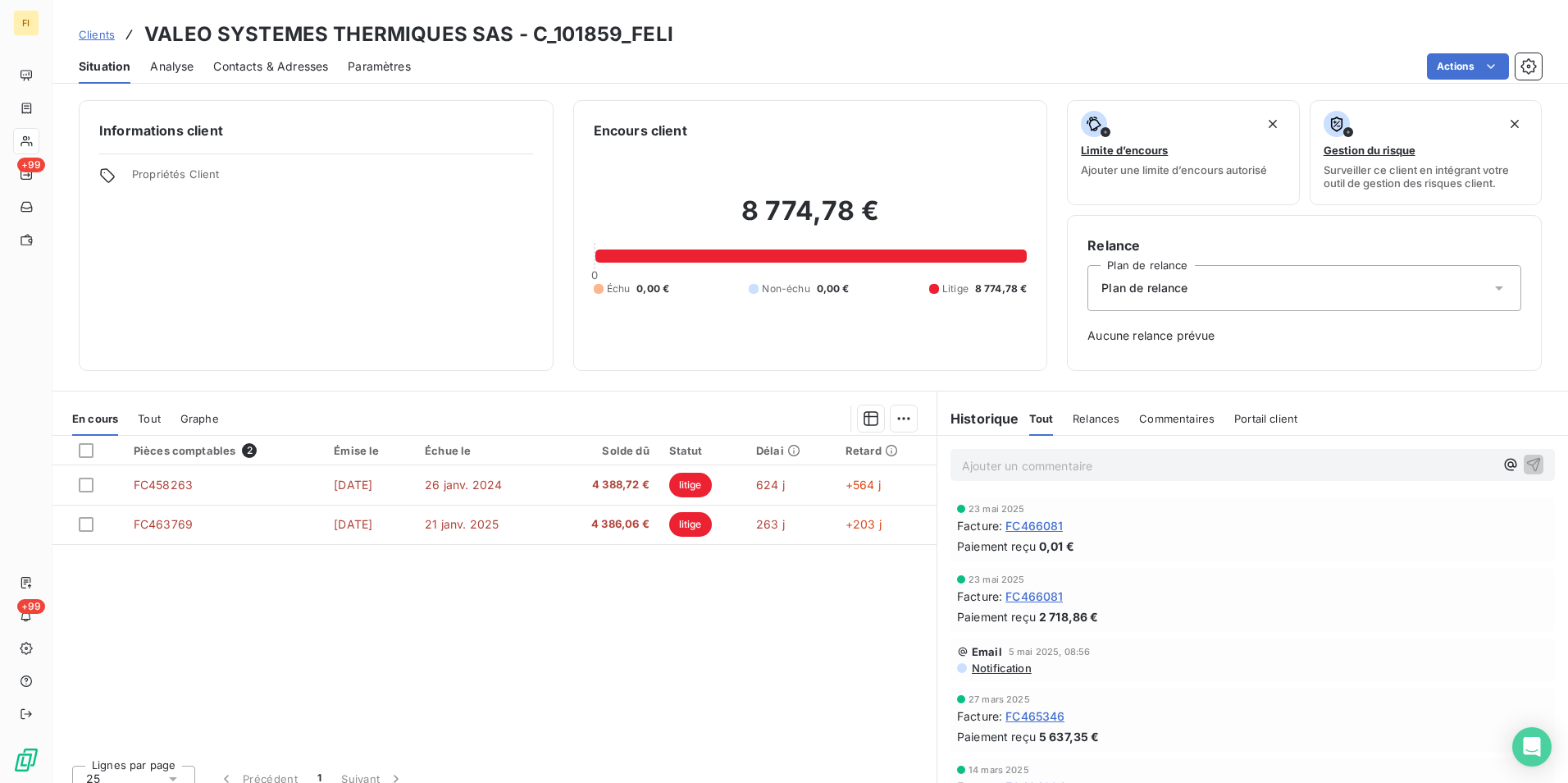
click at [105, 31] on span "Clients" at bounding box center [97, 35] width 36 height 13
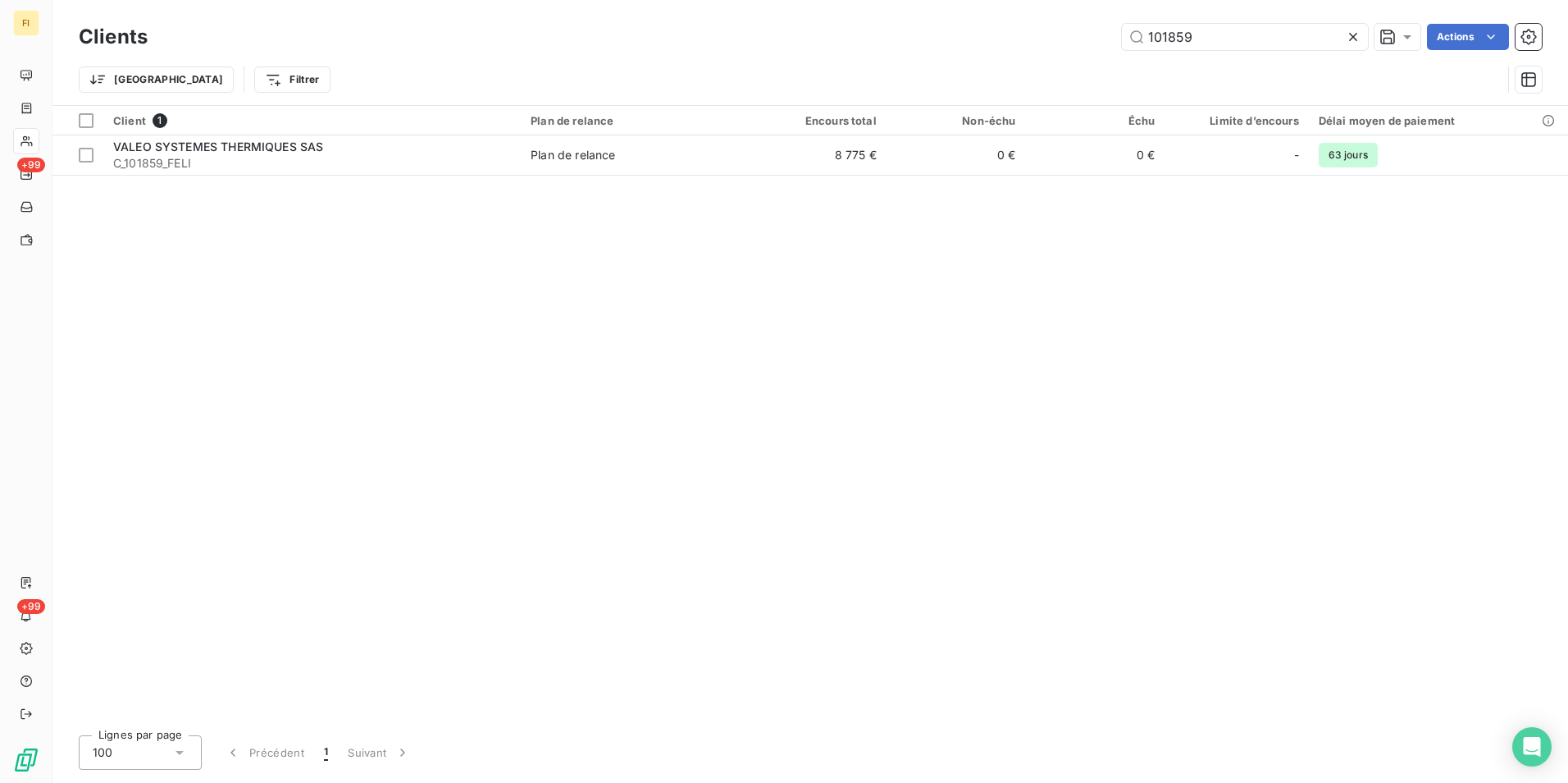
drag, startPoint x: 1104, startPoint y: 45, endPoint x: 937, endPoint y: 69, distance: 168.7
click at [1003, 52] on div "Clients 101859 Actions" at bounding box center [810, 37] width 1463 height 35
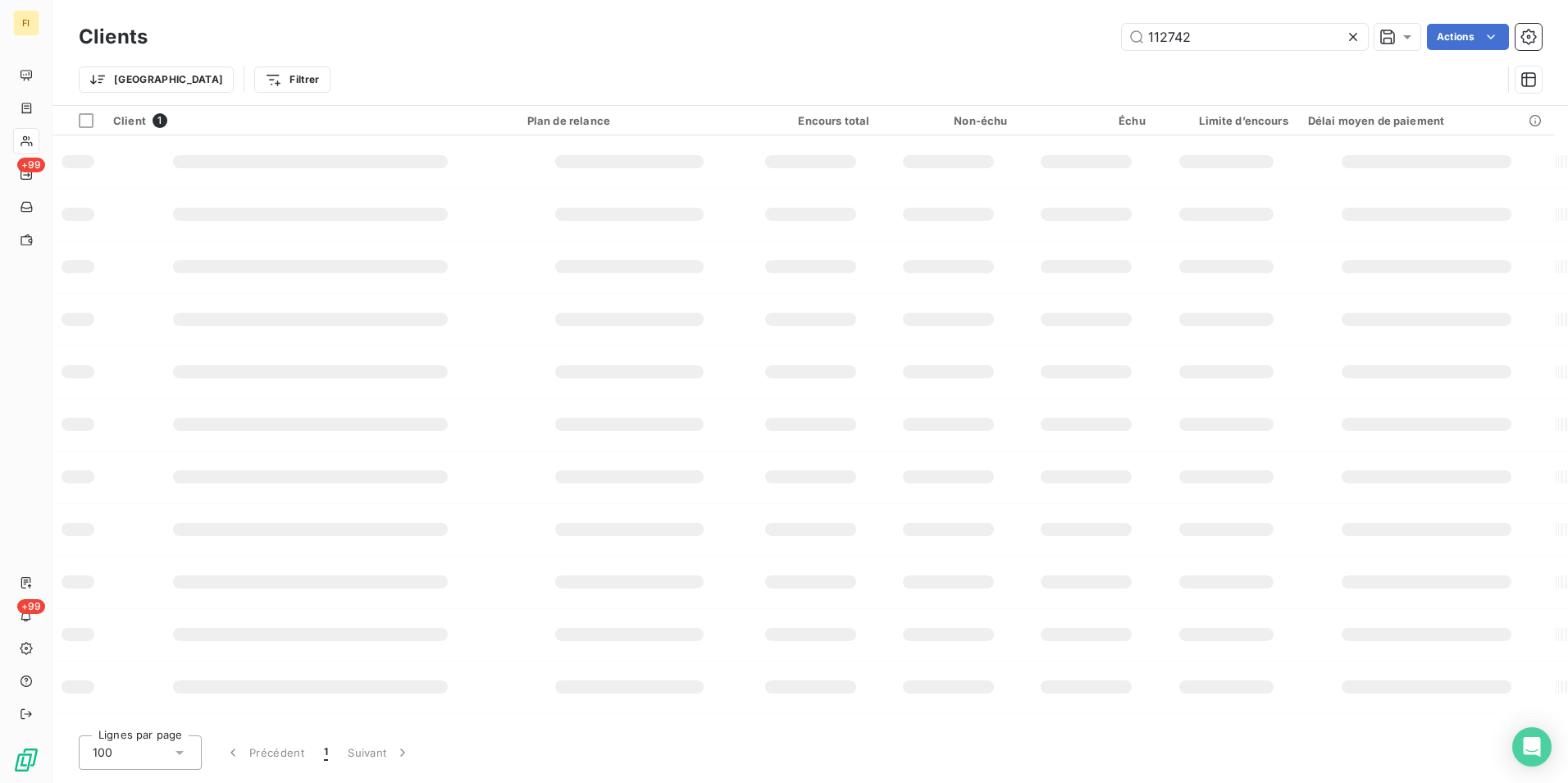
type input "112742"
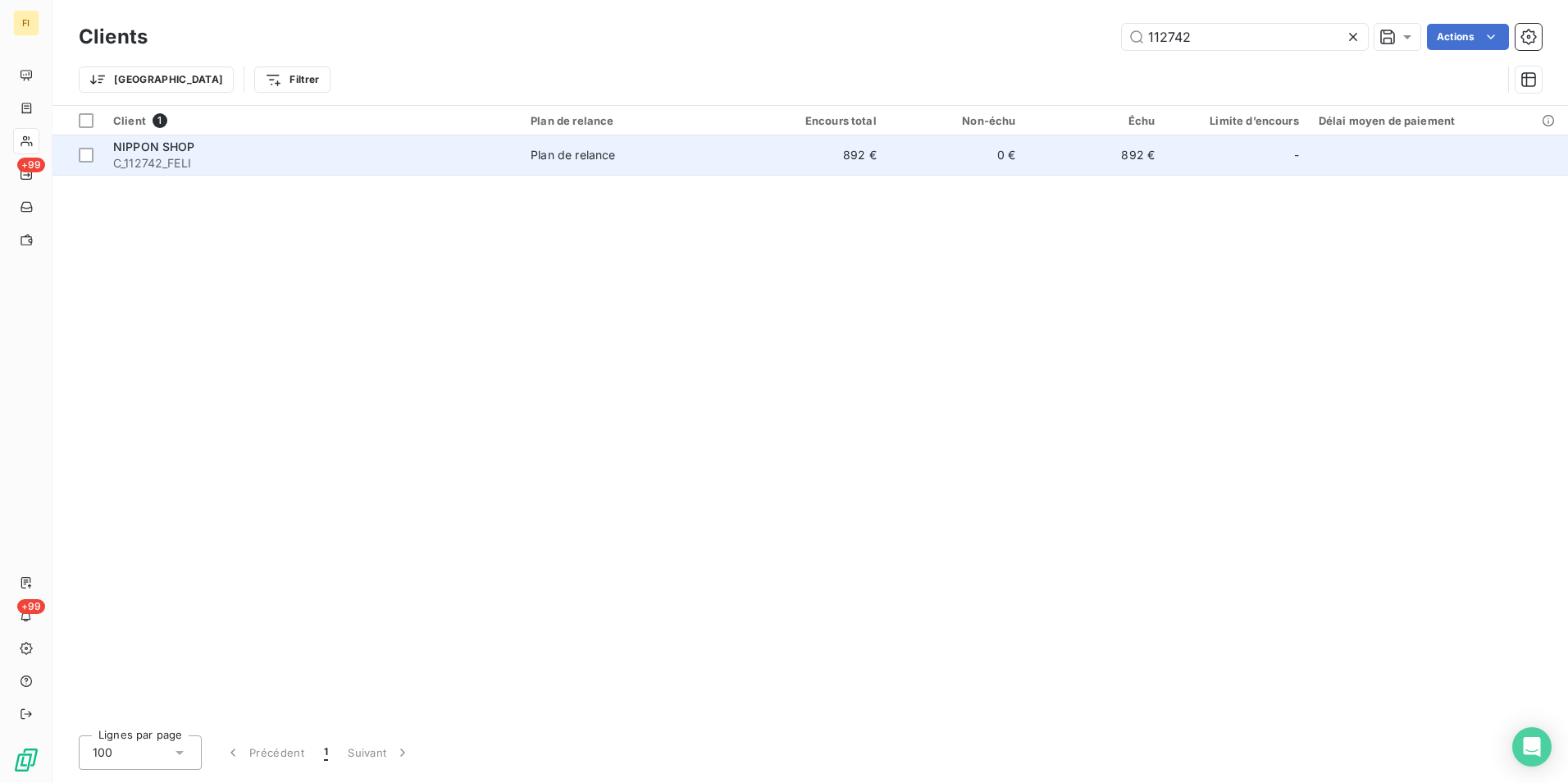
click at [858, 157] on td "892 €" at bounding box center [816, 154] width 139 height 39
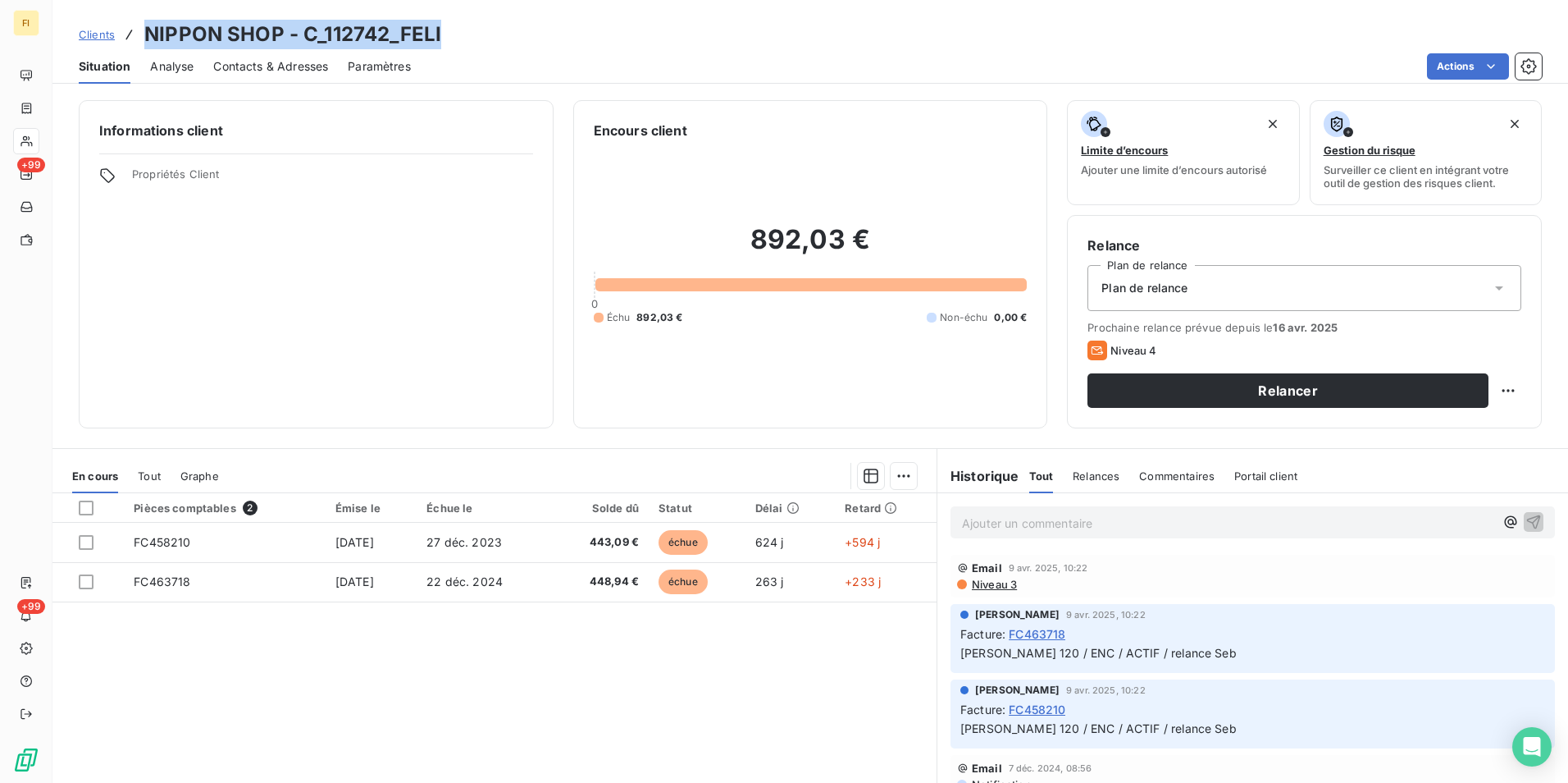
drag, startPoint x: 459, startPoint y: 38, endPoint x: 147, endPoint y: 38, distance: 312.0
click at [147, 38] on div "Clients NIPPON SHOP - C_112742_FELI" at bounding box center [810, 35] width 1515 height 30
copy h3 "NIPPON SHOP - C_112742_FELI"
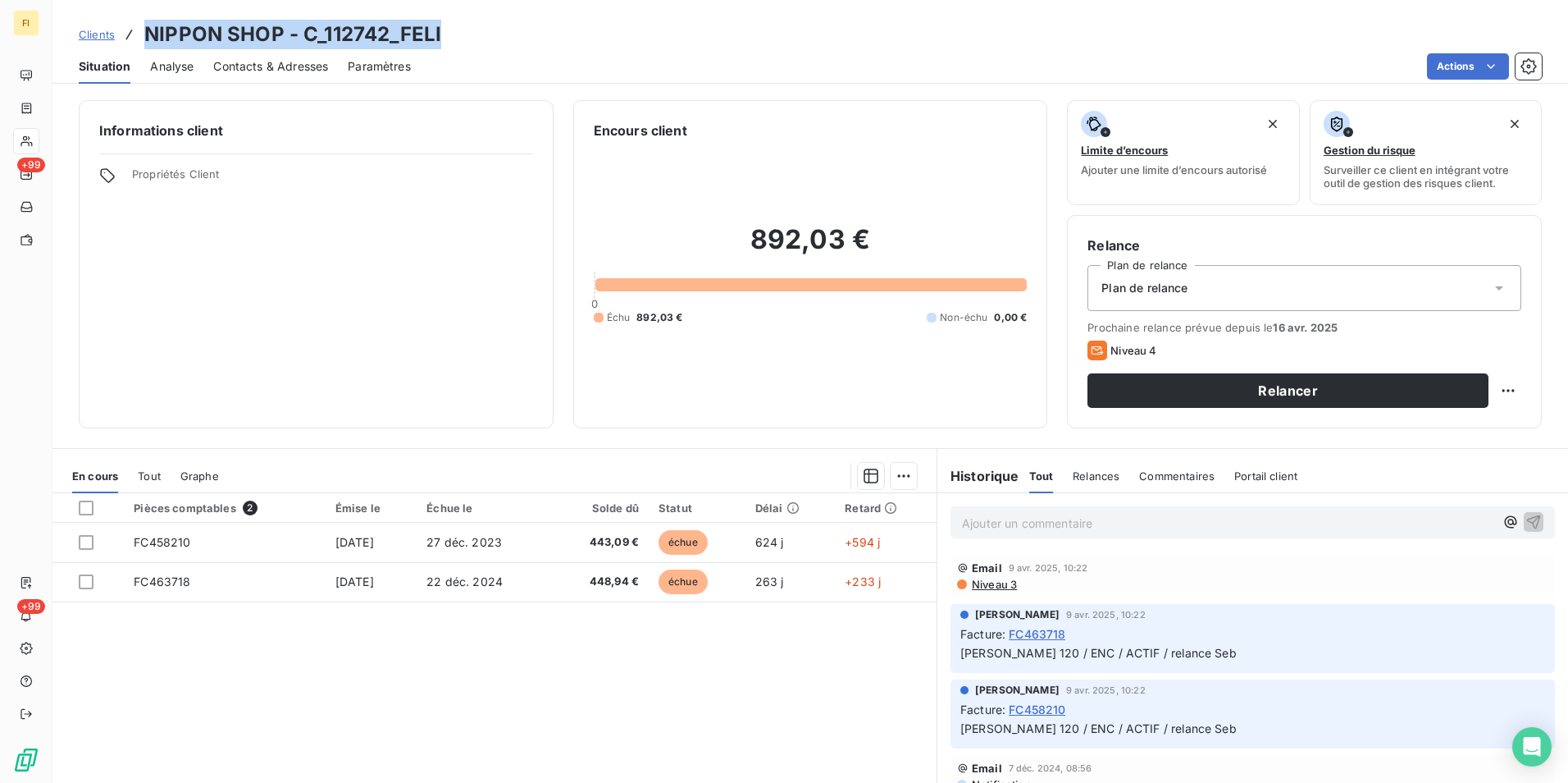
copy h3 "NIPPON SHOP - C_112742_FELI"
click at [99, 35] on span "Clients" at bounding box center [97, 35] width 36 height 13
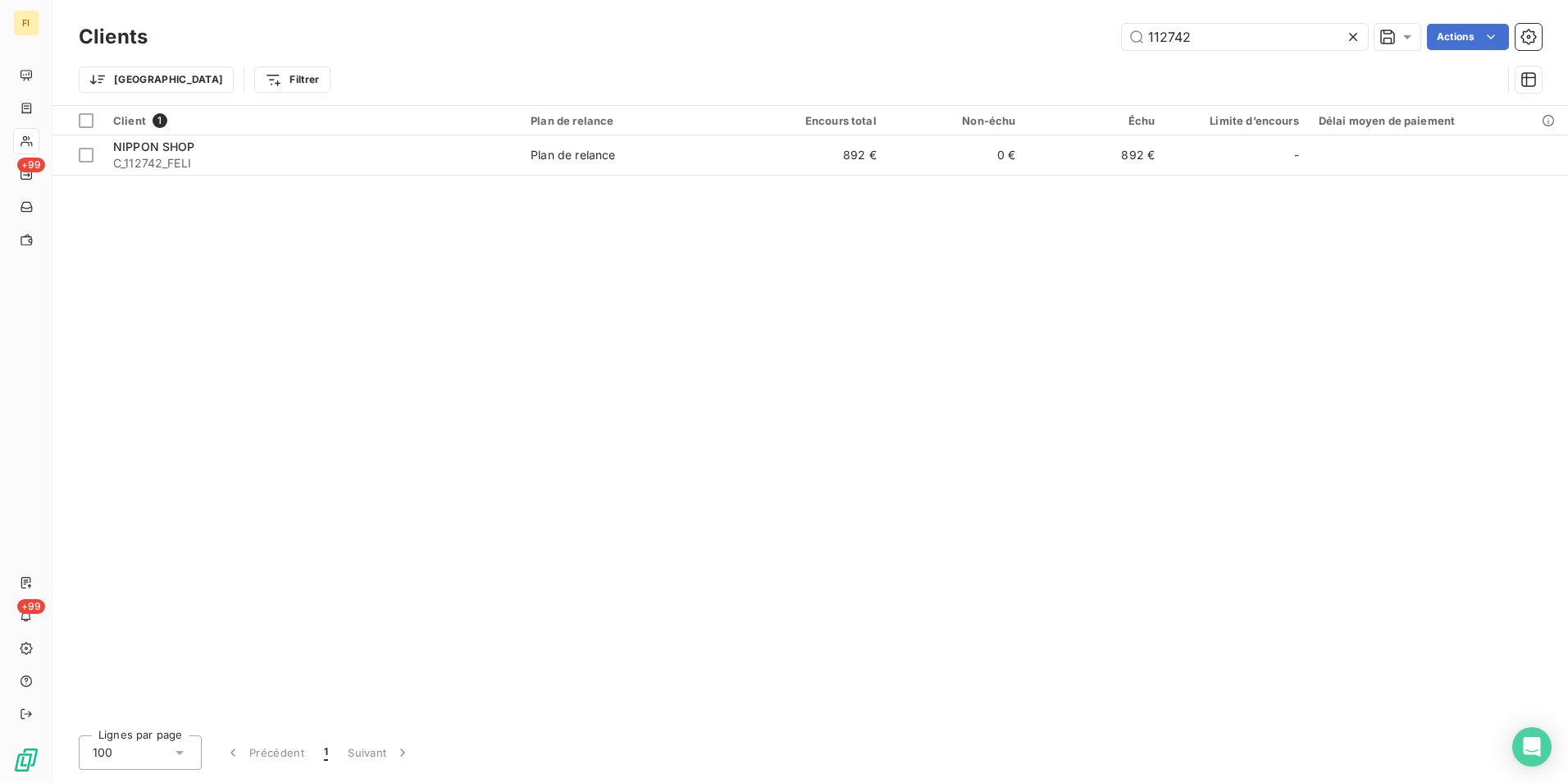
drag, startPoint x: 1125, startPoint y: 46, endPoint x: 995, endPoint y: 45, distance: 130.0
click at [1005, 46] on div "112742 Actions" at bounding box center [854, 36] width 1374 height 26
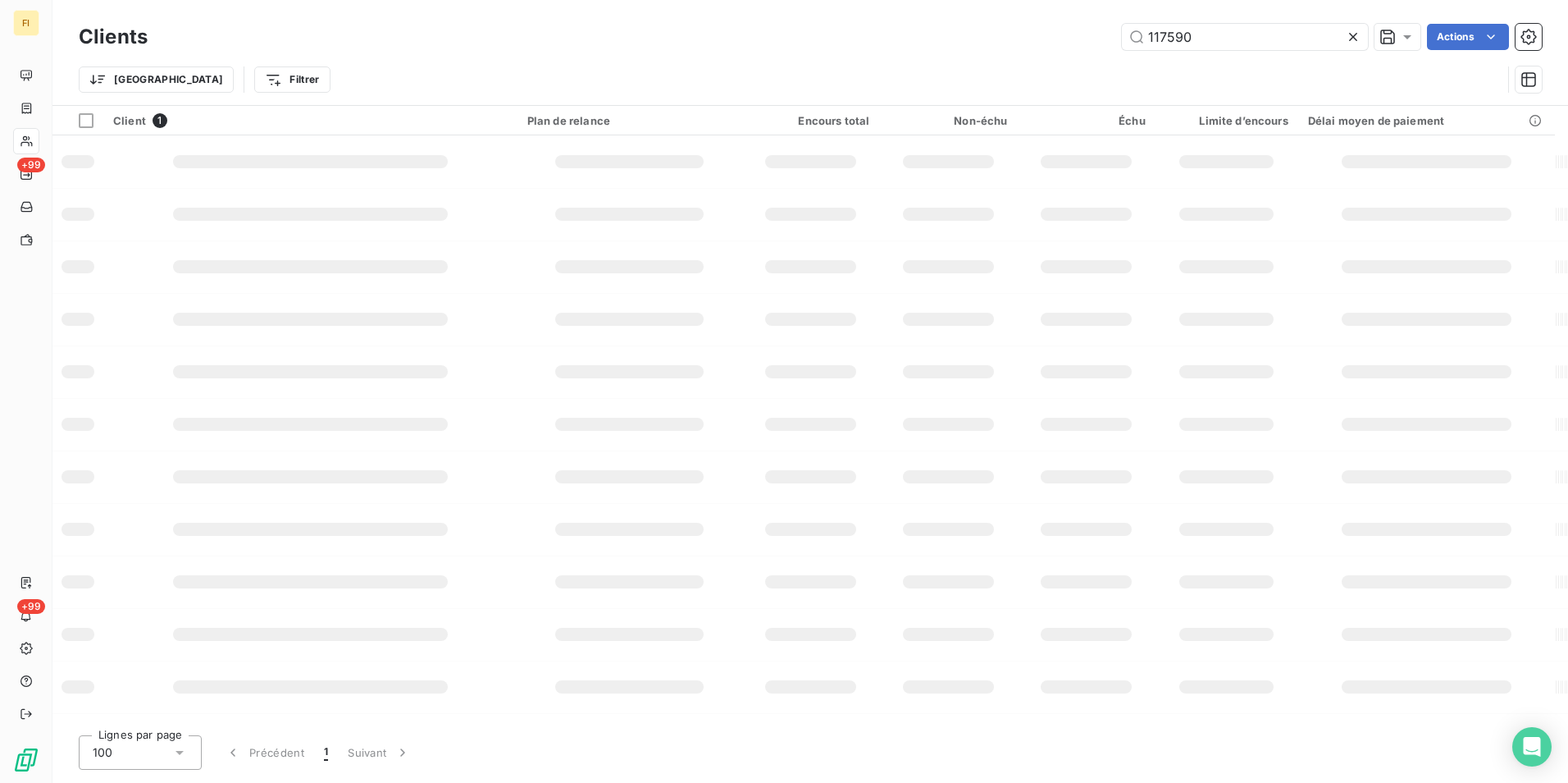
type input "117590"
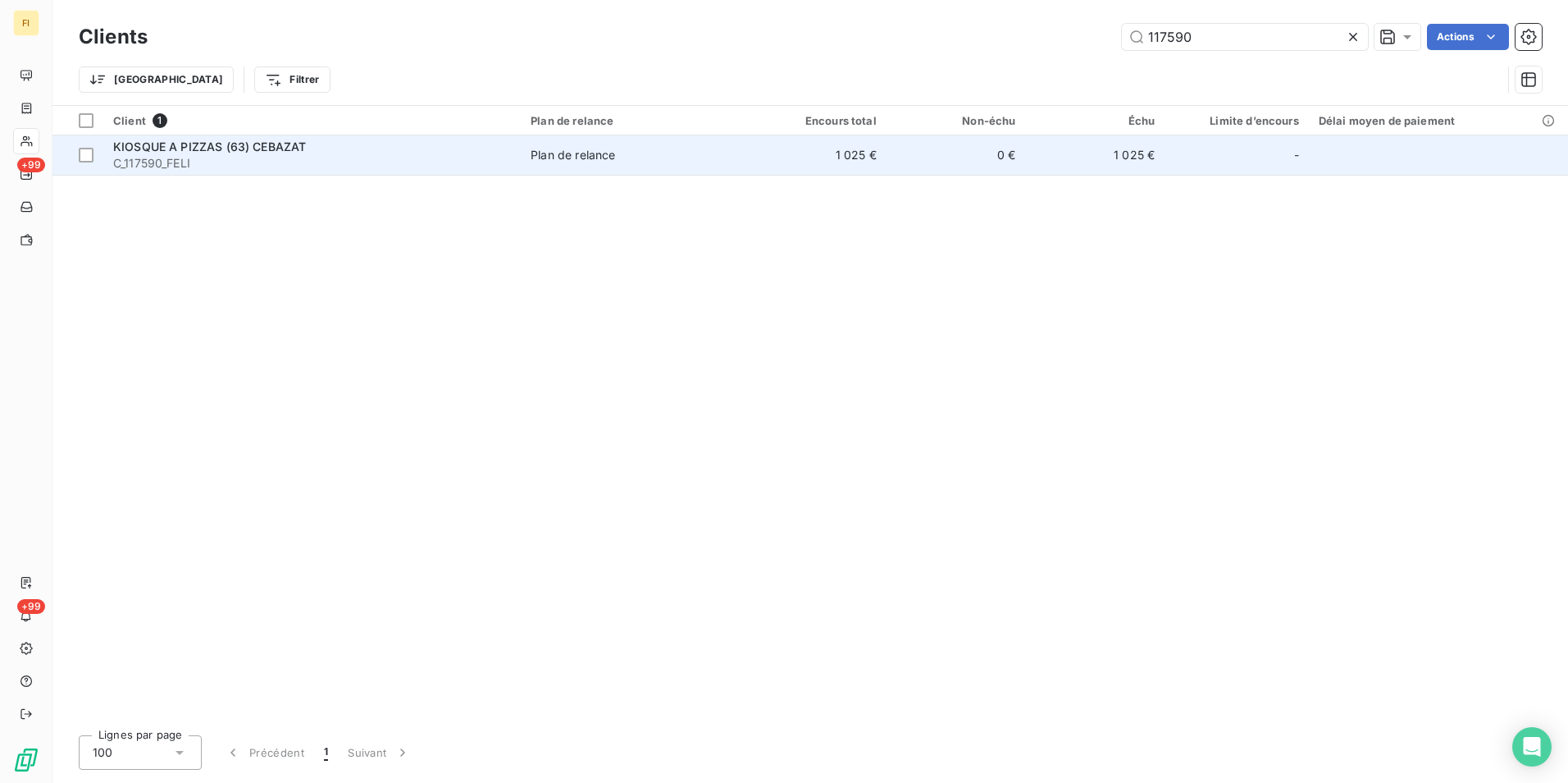
click at [898, 160] on td "0 €" at bounding box center [955, 154] width 139 height 39
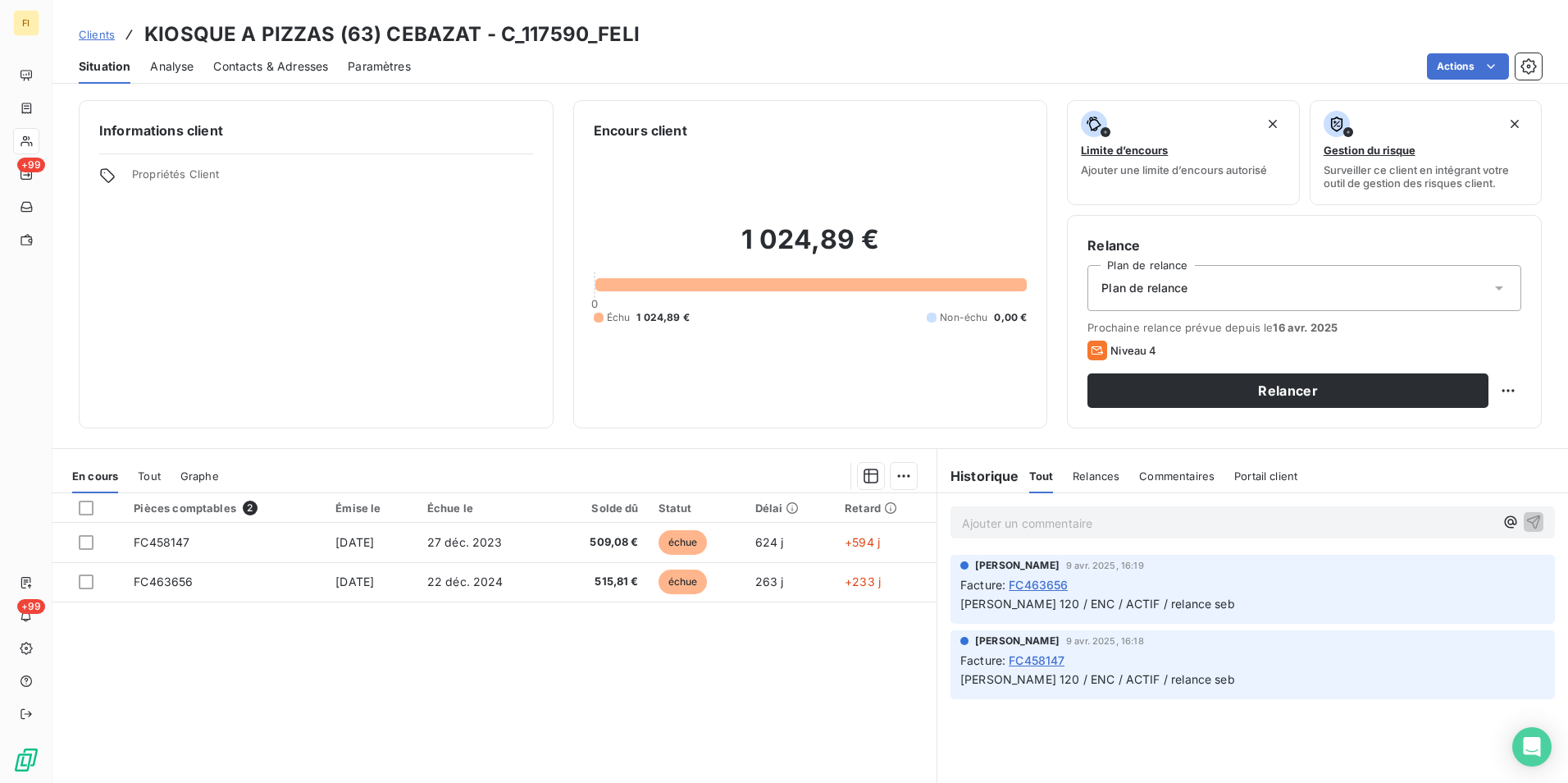
click at [1099, 473] on span "Relances" at bounding box center [1096, 476] width 47 height 13
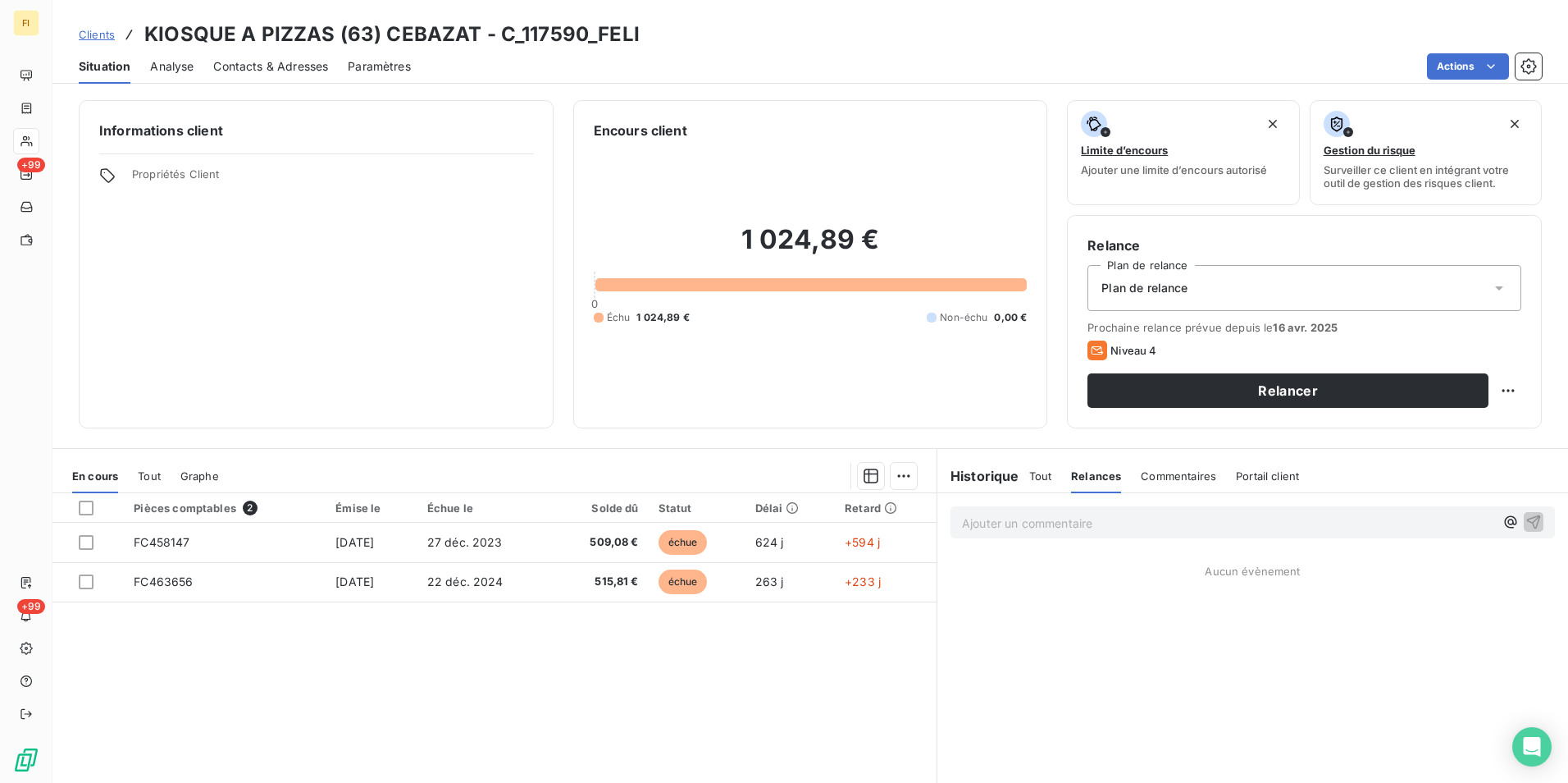
click at [1034, 476] on span "Tout" at bounding box center [1041, 476] width 23 height 13
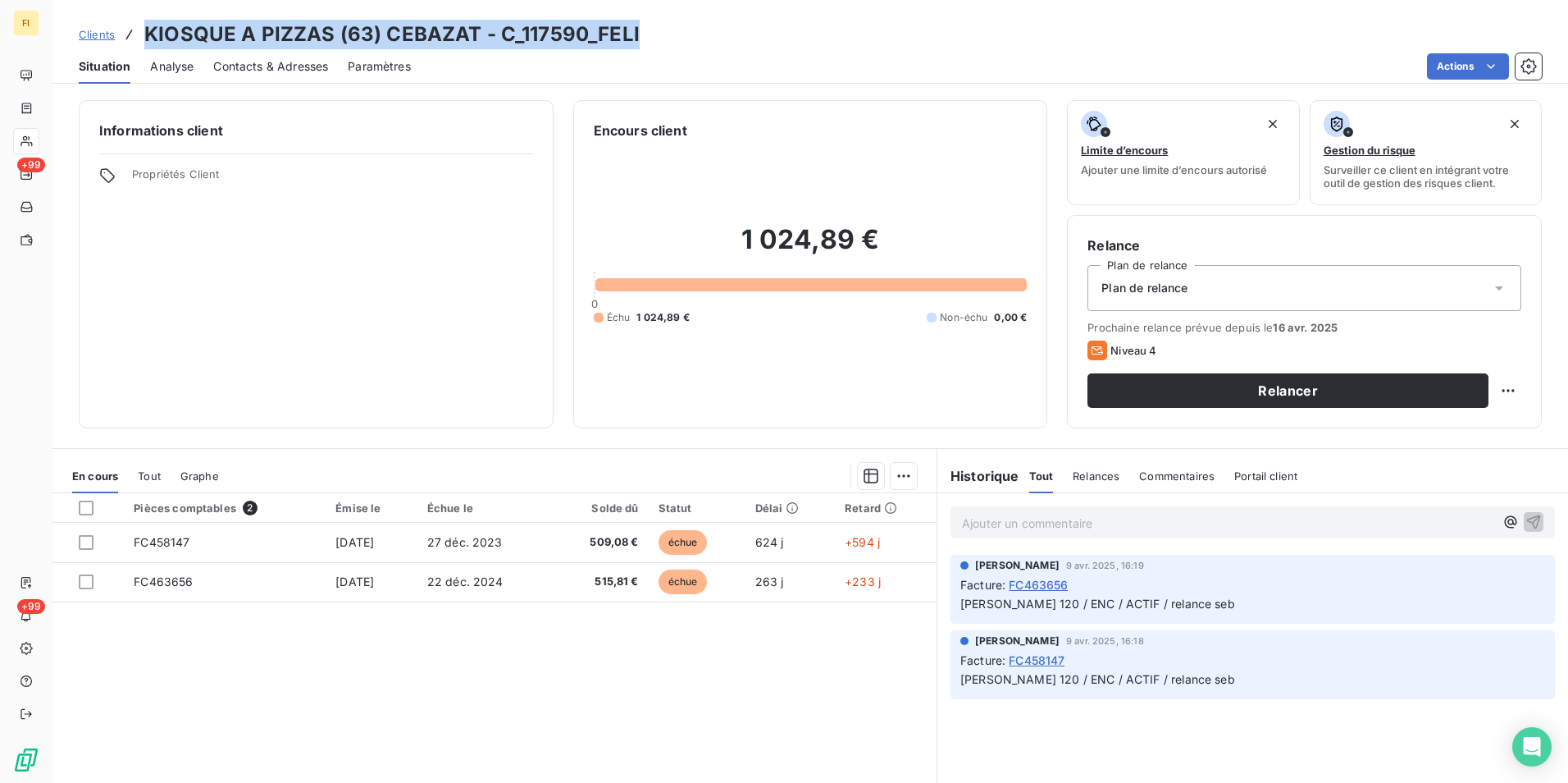
drag, startPoint x: 660, startPoint y: 37, endPoint x: 149, endPoint y: 38, distance: 511.0
click at [149, 38] on div "Clients KIOSQUE A PIZZAS (63) CEBAZAT - C_117590_FELI" at bounding box center [810, 35] width 1515 height 30
copy h3 "KIOSQUE A PIZZAS (63) CEBAZAT - C_117590_FELI"
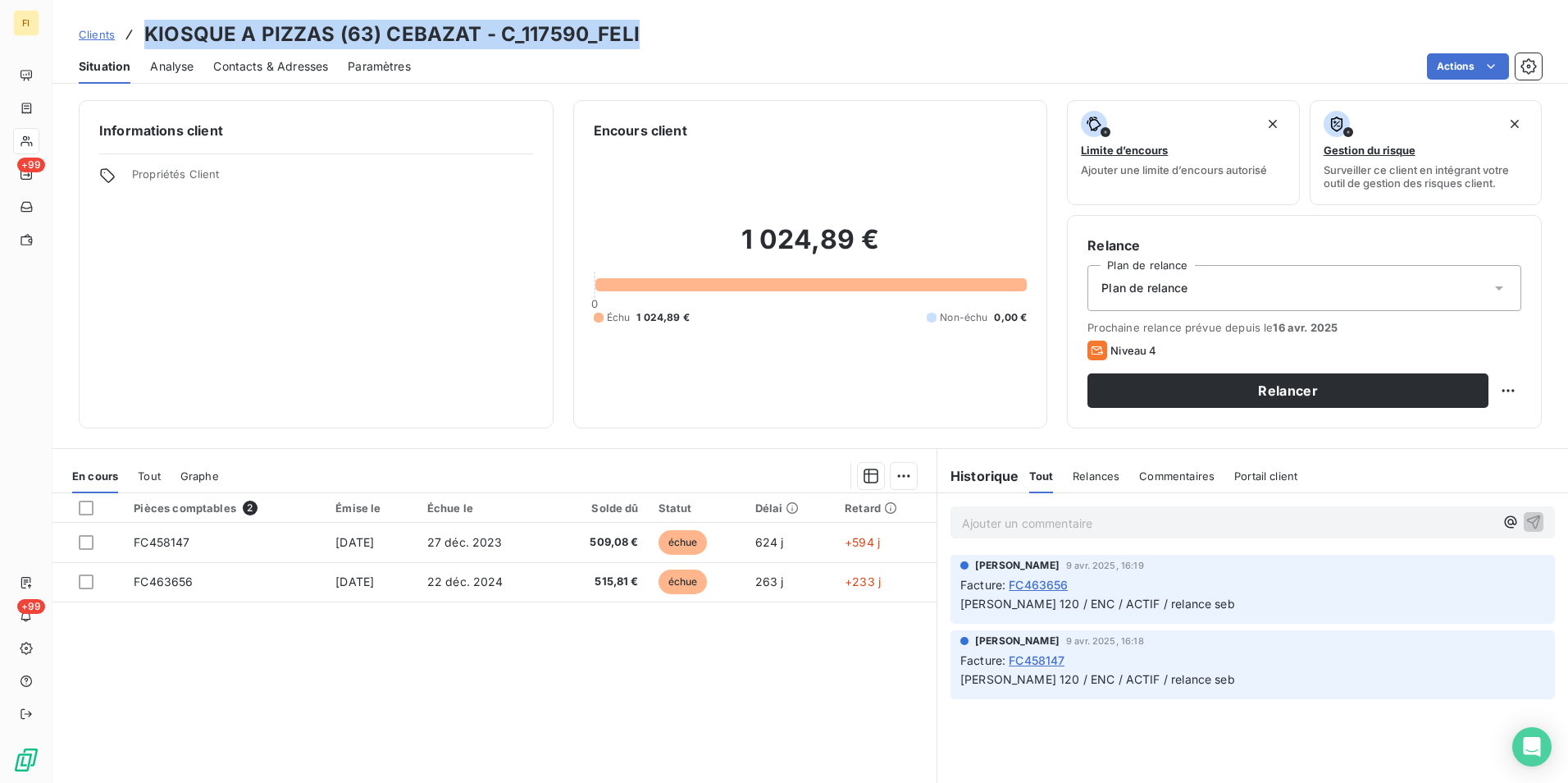
copy h3 "KIOSQUE A PIZZAS (63) CEBAZAT - C_117590_FELI"
click at [100, 30] on span "Clients" at bounding box center [97, 35] width 36 height 13
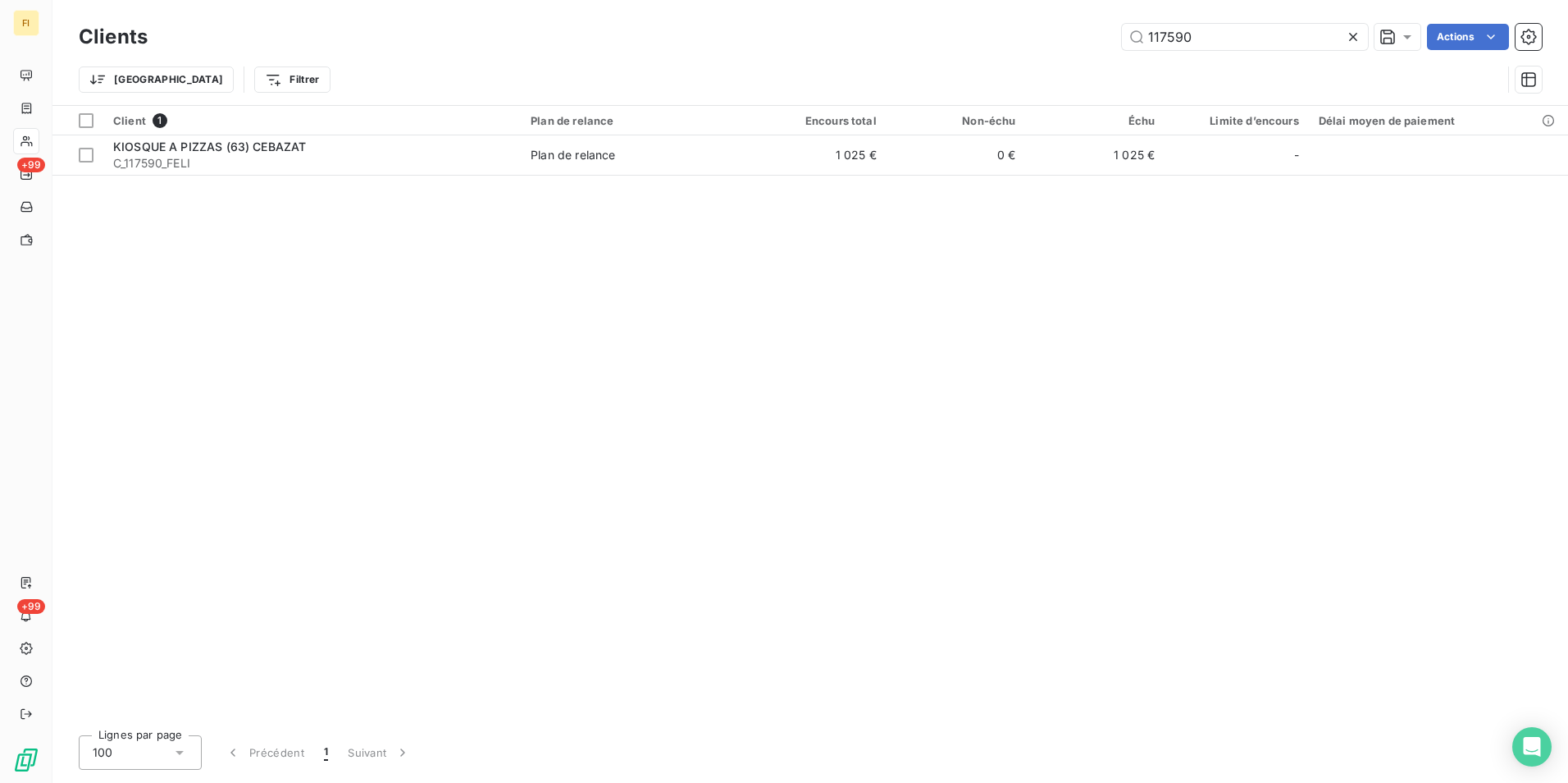
drag, startPoint x: 1219, startPoint y: 38, endPoint x: 888, endPoint y: 77, distance: 333.3
click at [905, 73] on div "Clients 117590 Actions Trier Filtrer" at bounding box center [810, 62] width 1463 height 85
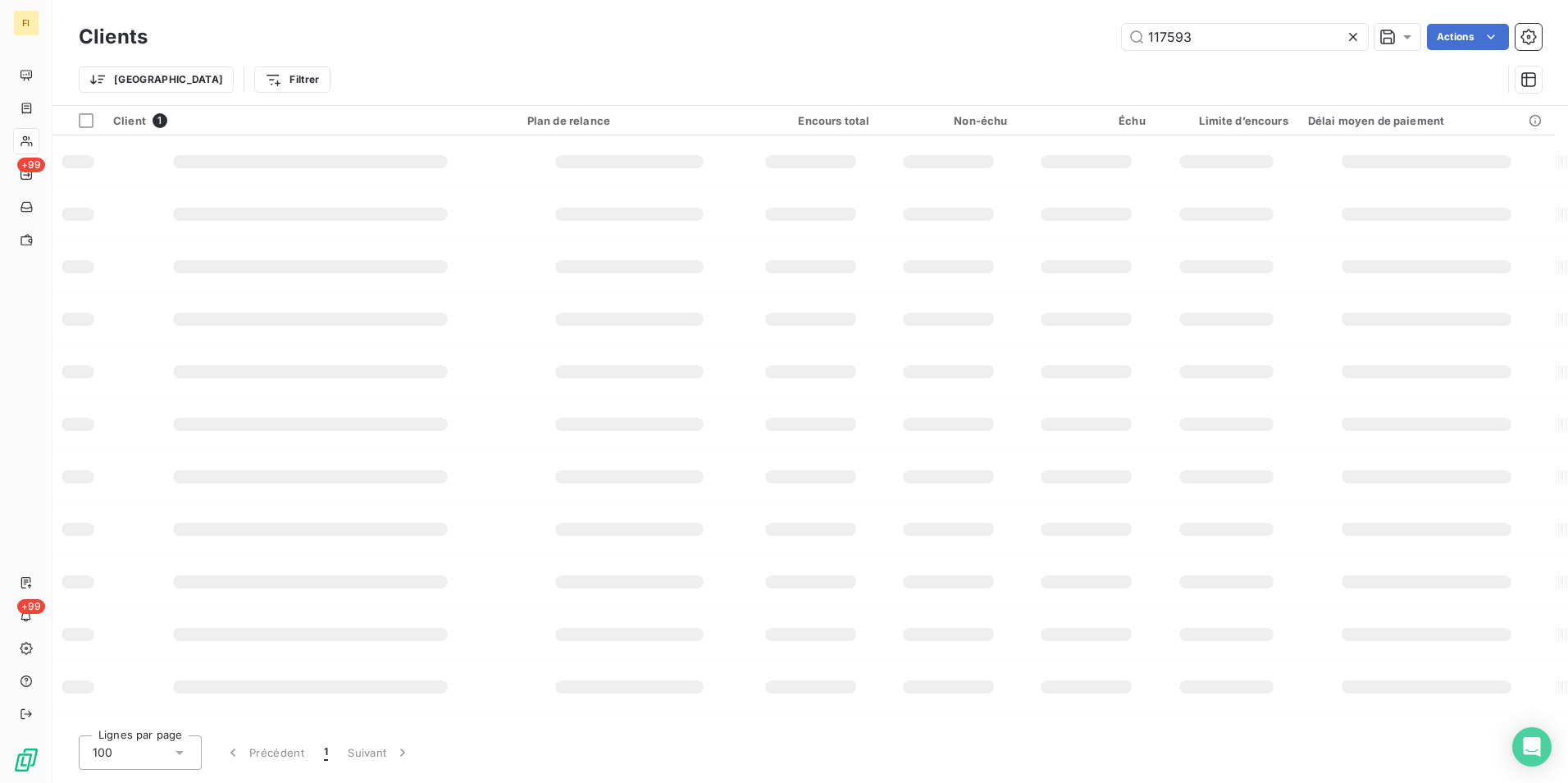
type input "117593"
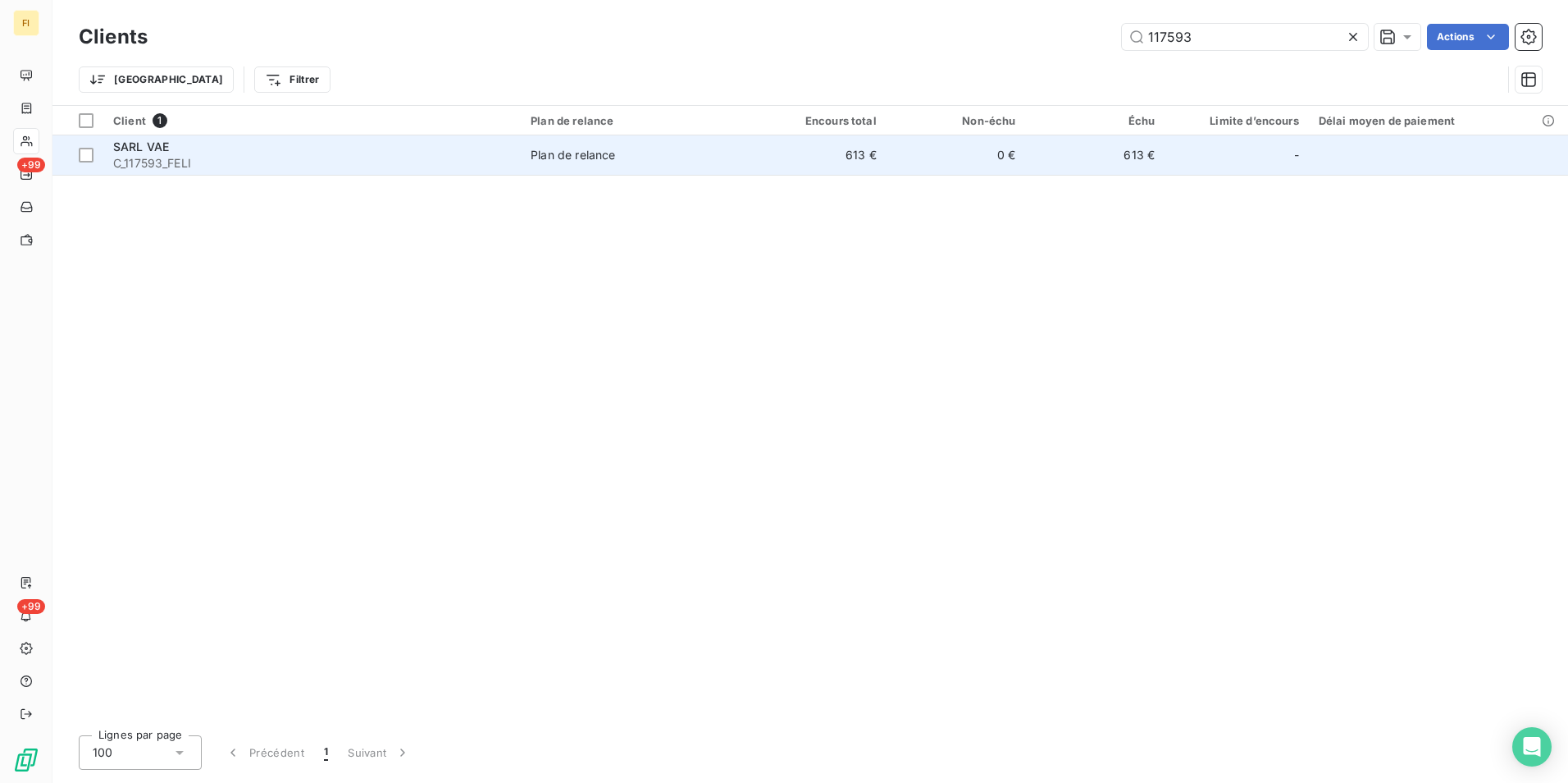
click at [842, 156] on td "613 €" at bounding box center [816, 154] width 139 height 39
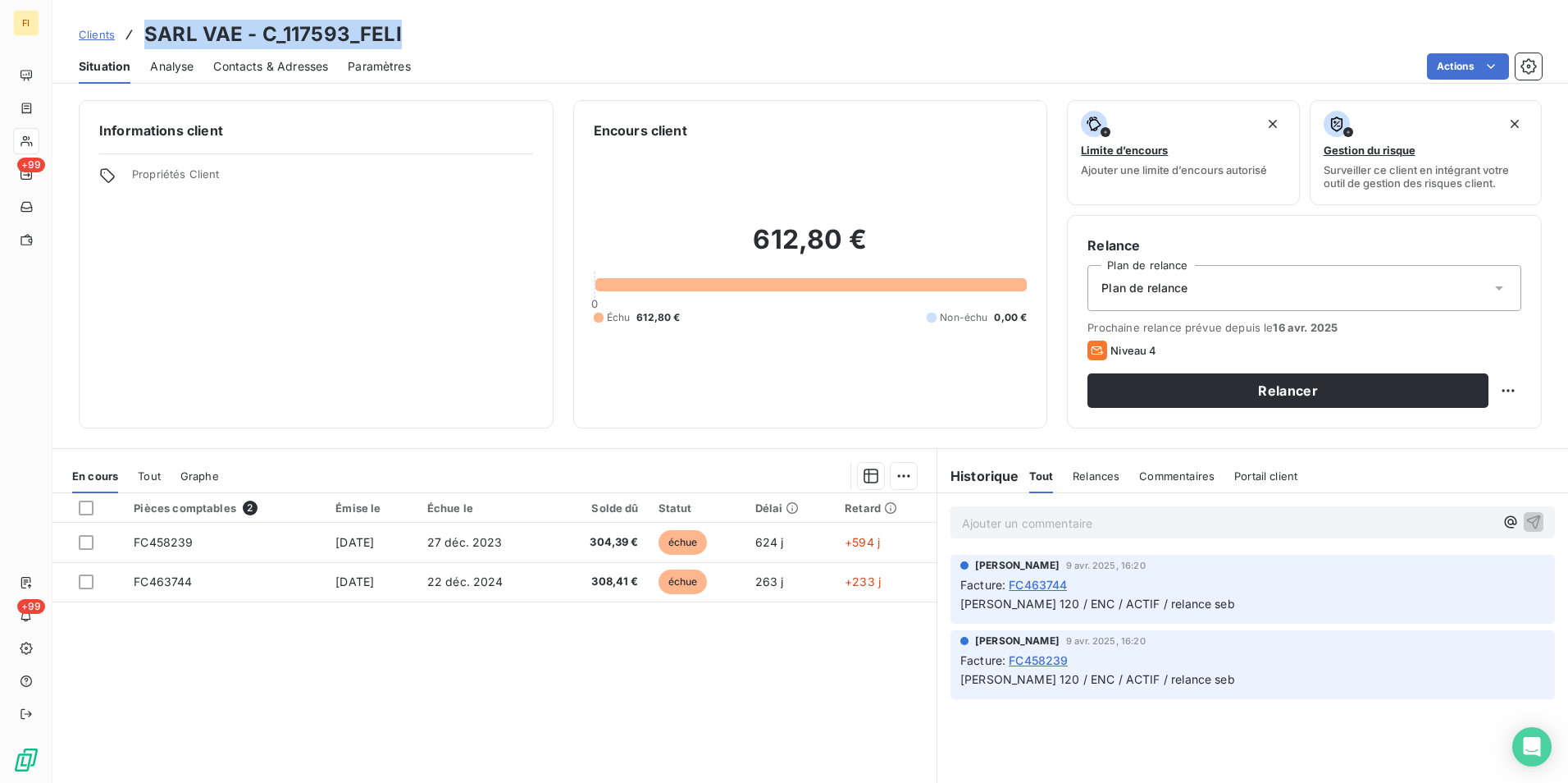
drag, startPoint x: 415, startPoint y: 31, endPoint x: 148, endPoint y: 34, distance: 267.0
click at [148, 34] on div "Clients SARL VAE - C_117593_FELI" at bounding box center [810, 35] width 1515 height 30
copy h3 "SARL VAE - C_117593_FELI"
click at [114, 37] on span "Clients" at bounding box center [97, 35] width 36 height 13
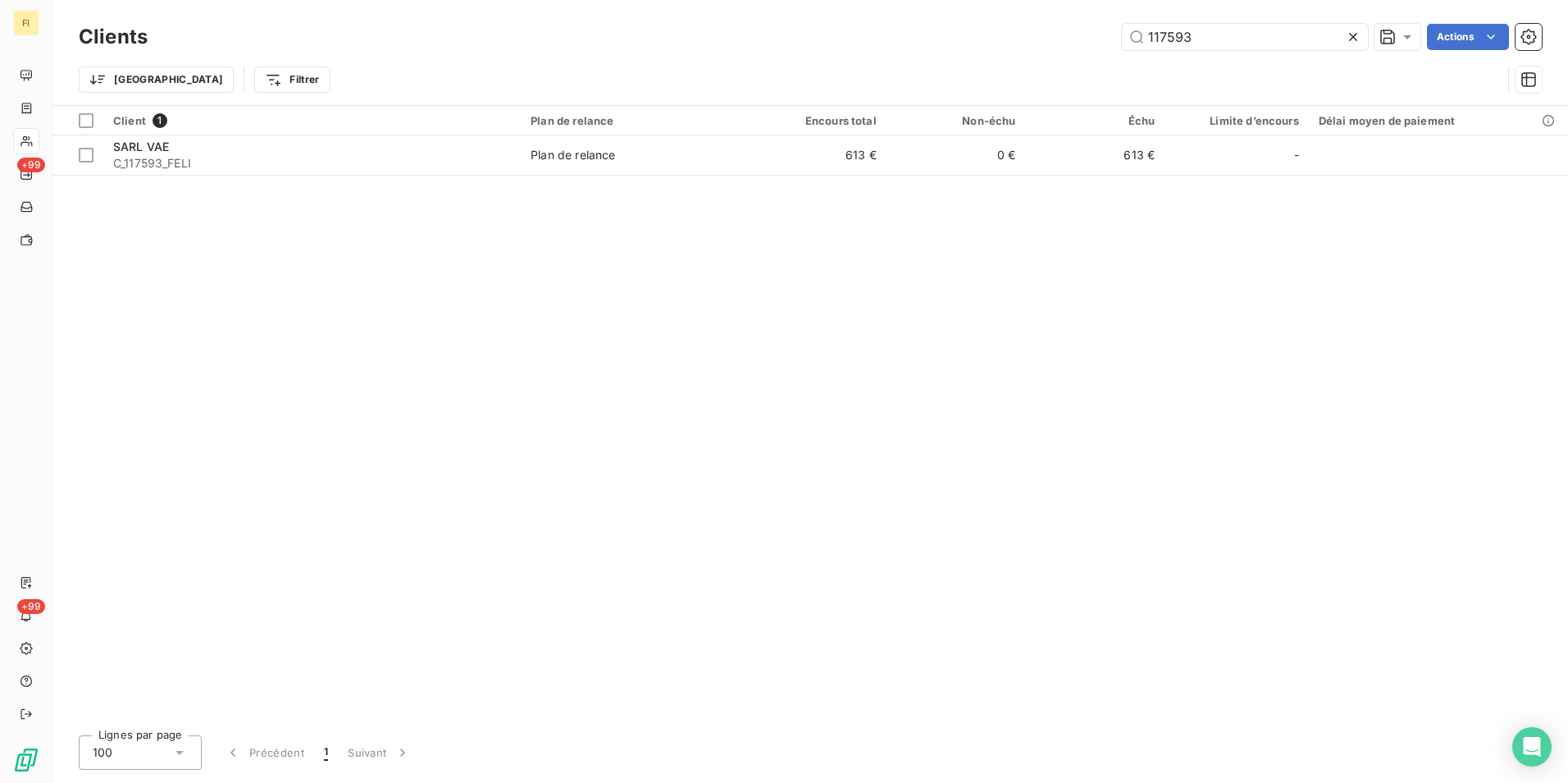
drag, startPoint x: 1214, startPoint y: 37, endPoint x: 966, endPoint y: 23, distance: 248.4
click at [992, 25] on div "117593 Actions" at bounding box center [854, 36] width 1374 height 26
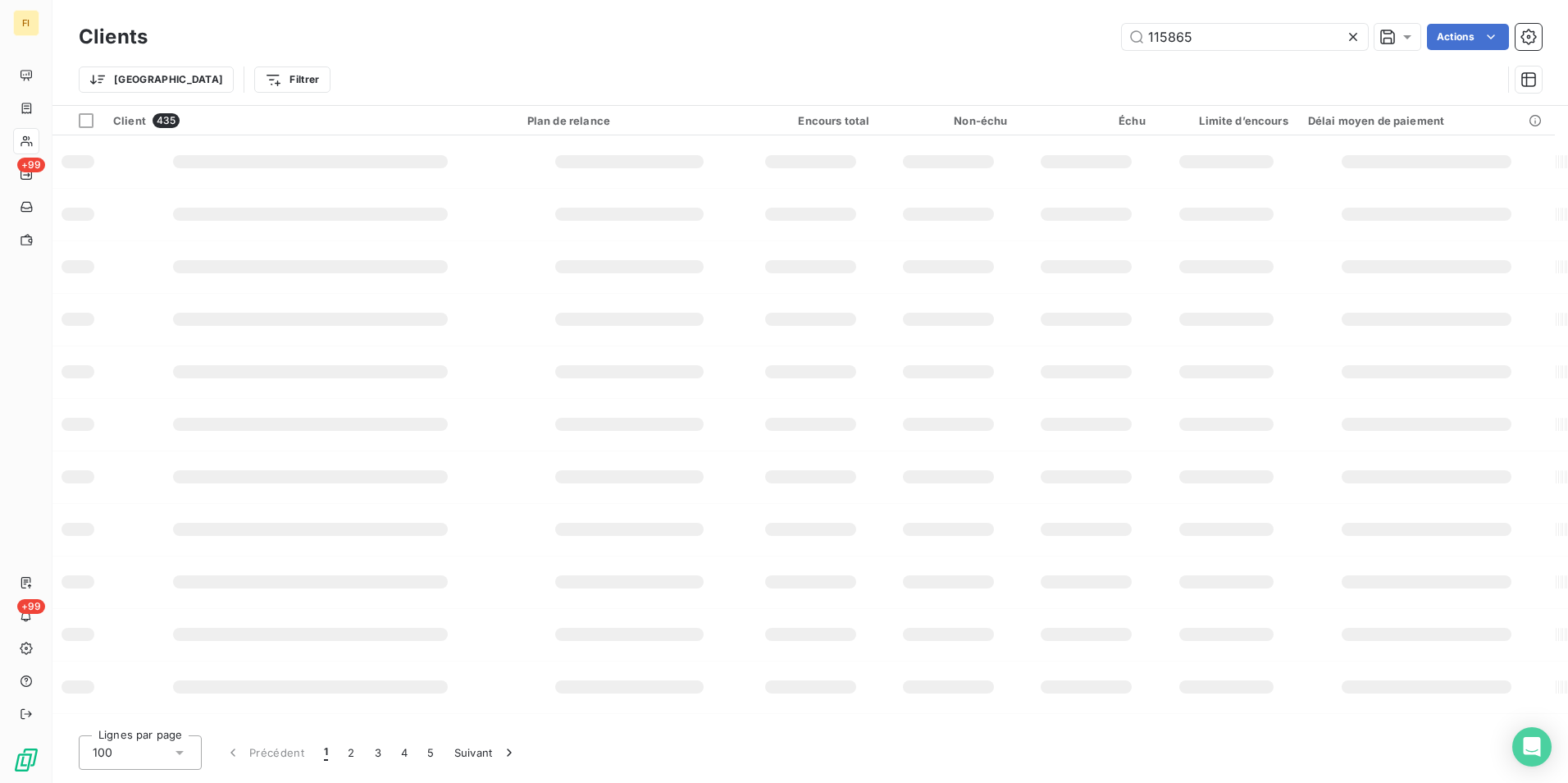
type input "115865"
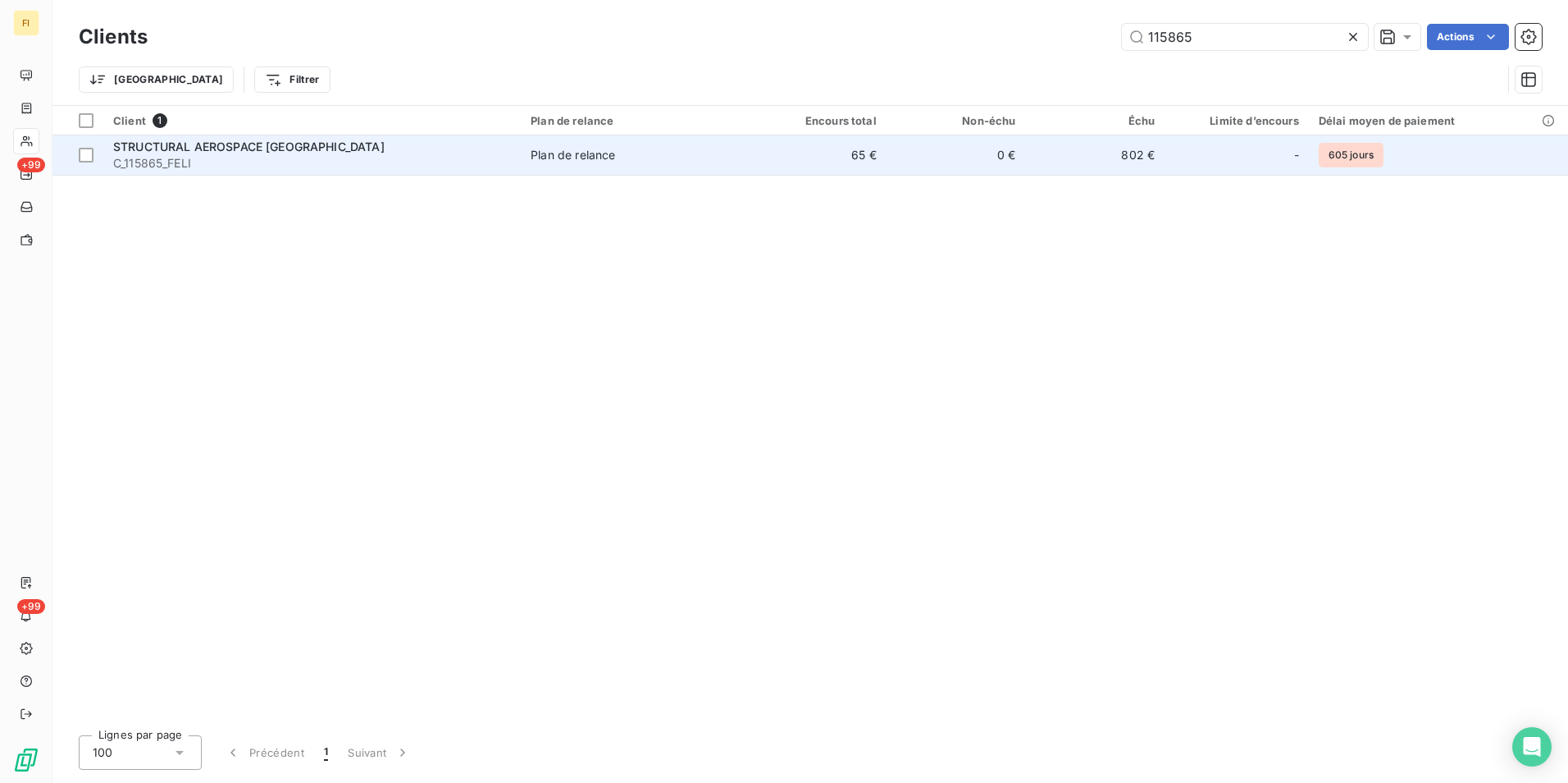
click at [877, 162] on td "65 €" at bounding box center [816, 154] width 139 height 39
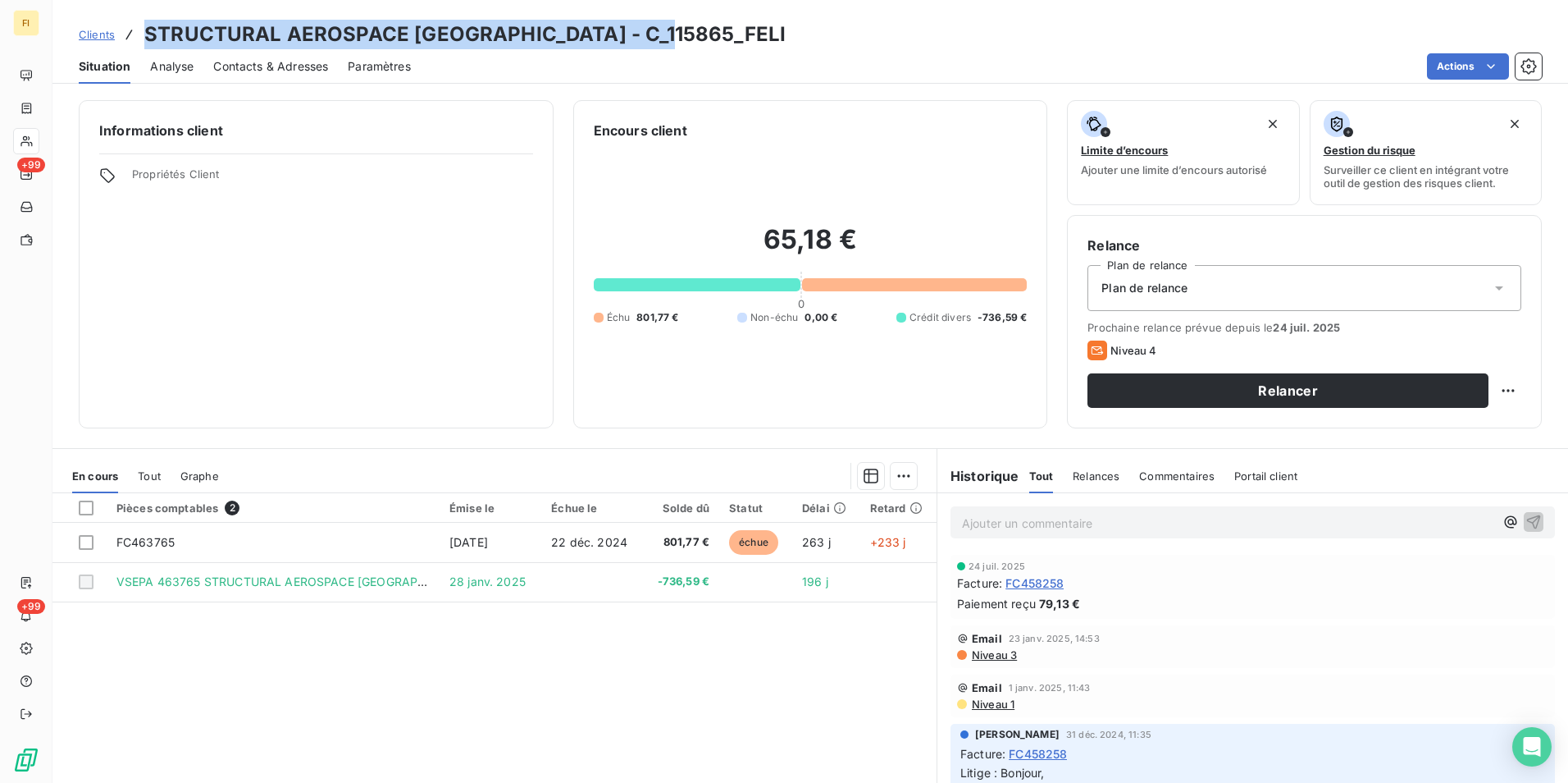
drag, startPoint x: 693, startPoint y: 31, endPoint x: 138, endPoint y: 31, distance: 555.0
click at [138, 31] on div "Clients STRUCTURAL AEROSPACE [GEOGRAPHIC_DATA] - C_115865_FELI" at bounding box center [810, 35] width 1515 height 30
drag, startPoint x: 138, startPoint y: 31, endPoint x: 316, endPoint y: 18, distance: 178.5
click at [316, 18] on div "Clients STRUCTURAL AEROSPACE [GEOGRAPHIC_DATA] - C_115865_FELI Situation Analys…" at bounding box center [810, 41] width 1515 height 83
drag, startPoint x: 707, startPoint y: 35, endPoint x: 139, endPoint y: 19, distance: 568.2
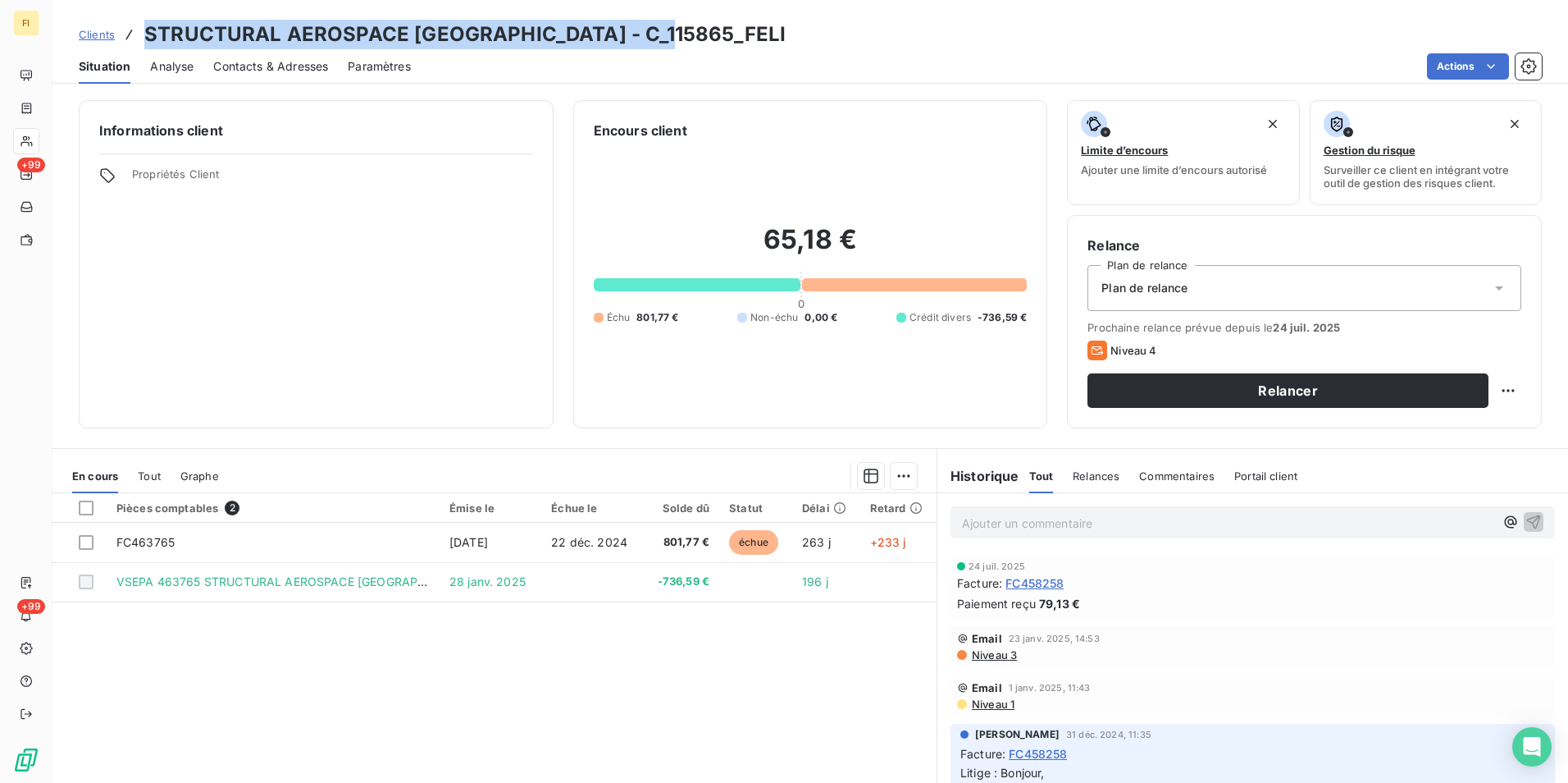
click at [139, 19] on div "Clients STRUCTURAL AEROSPACE [GEOGRAPHIC_DATA] - C_115865_FELI Situation Analys…" at bounding box center [810, 41] width 1515 height 83
drag, startPoint x: 139, startPoint y: 19, endPoint x: 371, endPoint y: 36, distance: 232.6
